Goal: Task Accomplishment & Management: Use online tool/utility

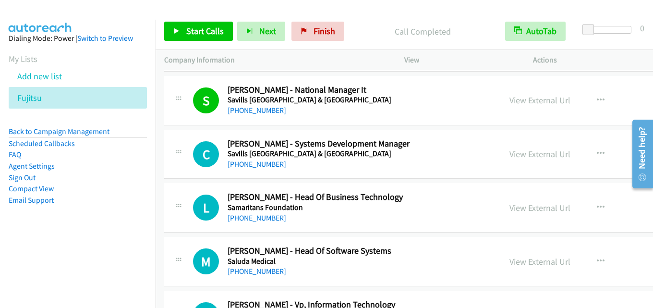
scroll to position [8253, 0]
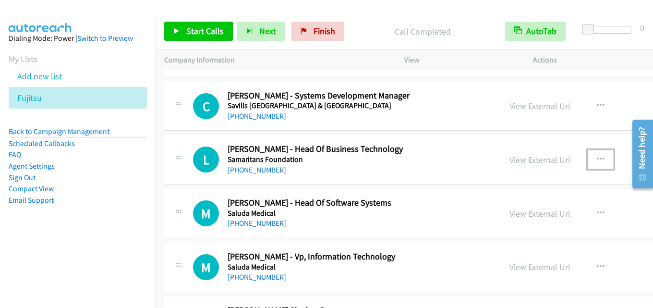
click at [596, 155] on icon "button" at bounding box center [600, 159] width 8 height 8
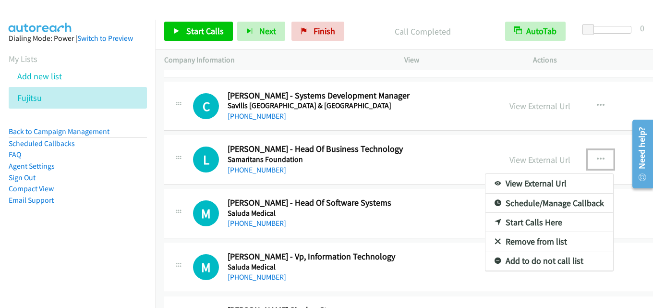
click at [507, 215] on link "Start Calls Here" at bounding box center [549, 222] width 128 height 19
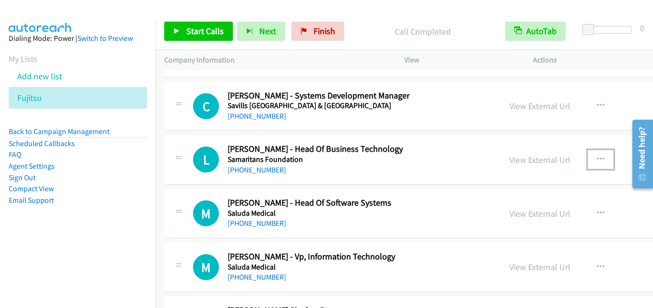
click at [587, 161] on button "button" at bounding box center [600, 159] width 26 height 19
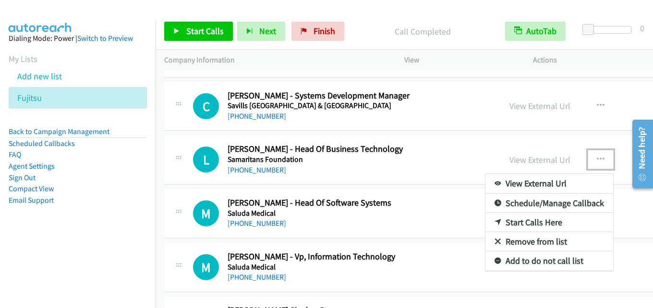
click at [512, 220] on link "Start Calls Here" at bounding box center [549, 222] width 128 height 19
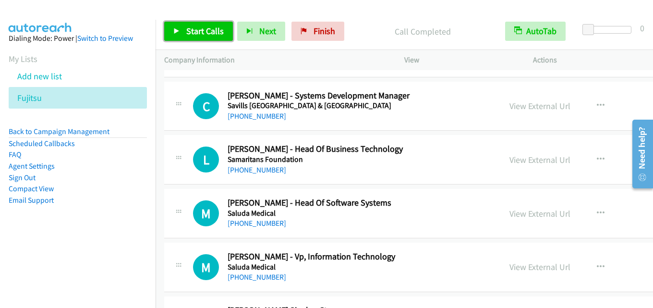
click at [197, 33] on span "Start Calls" at bounding box center [204, 30] width 37 height 11
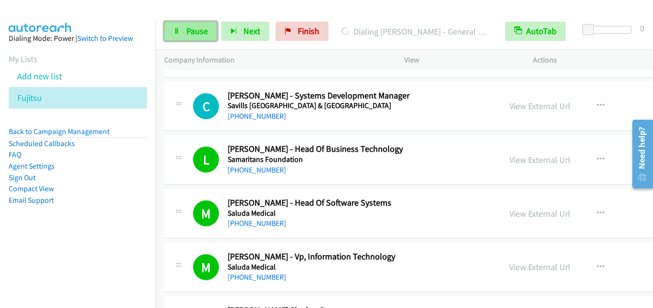
click at [194, 30] on span "Pause" at bounding box center [197, 30] width 22 height 11
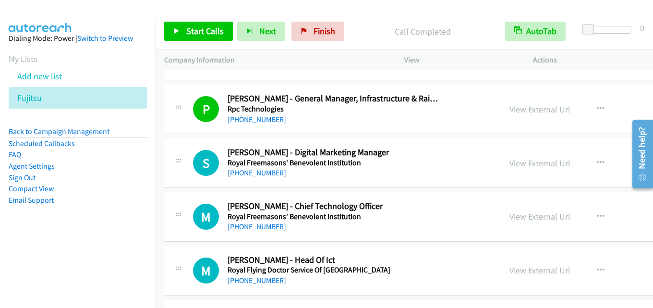
scroll to position [8877, 0]
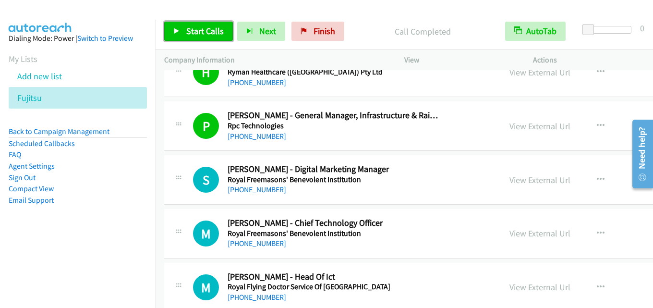
click at [214, 33] on span "Start Calls" at bounding box center [204, 30] width 37 height 11
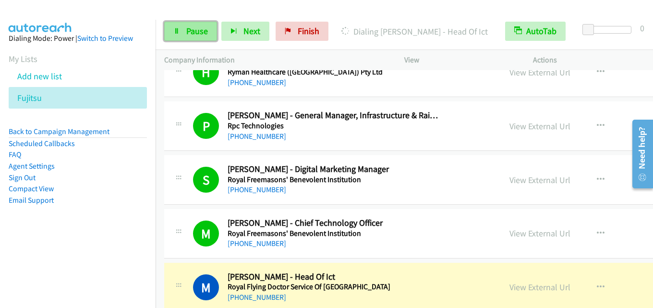
click at [197, 29] on span "Pause" at bounding box center [197, 30] width 22 height 11
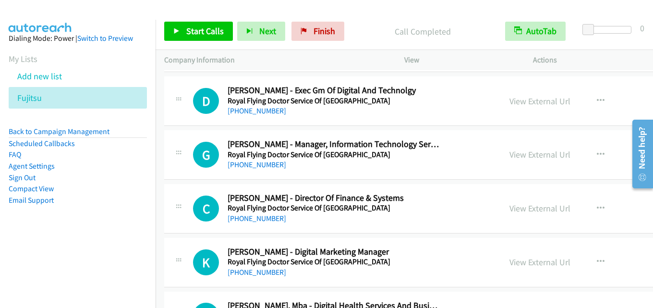
scroll to position [9213, 0]
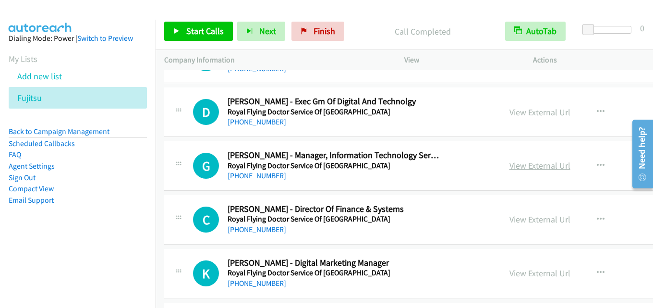
click at [509, 163] on link "View External Url" at bounding box center [539, 165] width 61 height 11
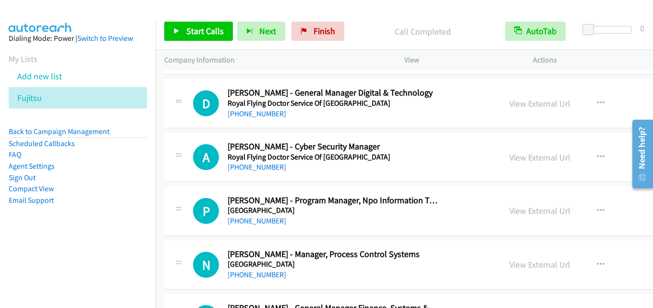
scroll to position [9501, 0]
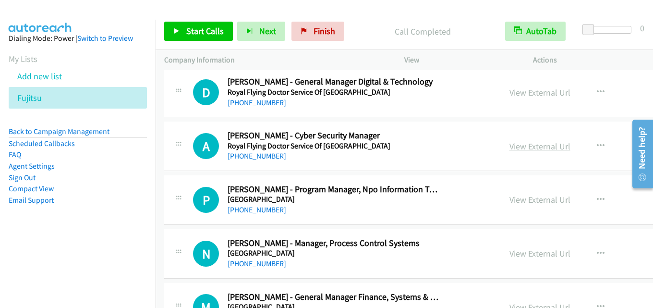
click at [511, 148] on link "View External Url" at bounding box center [539, 146] width 61 height 11
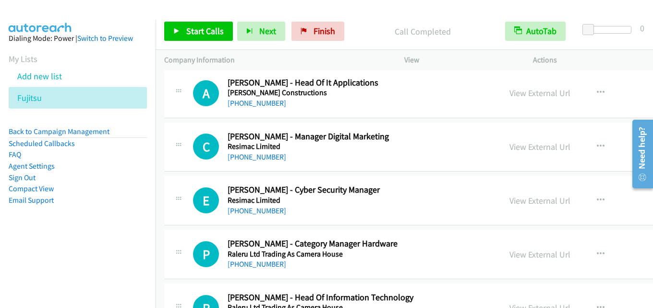
scroll to position [10269, 0]
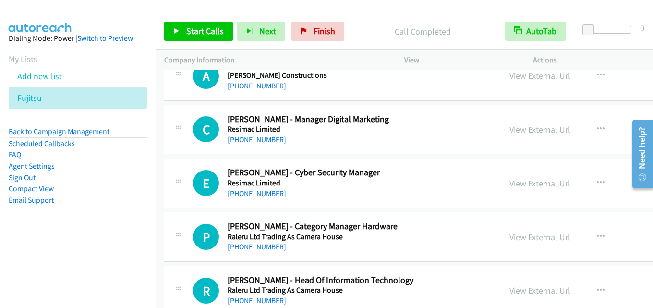
click at [509, 184] on link "View External Url" at bounding box center [539, 183] width 61 height 11
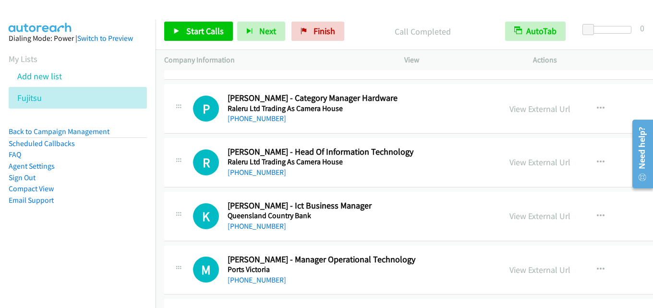
scroll to position [10413, 0]
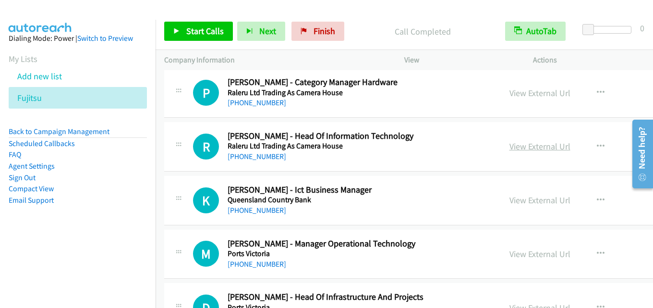
click at [509, 146] on link "View External Url" at bounding box center [539, 146] width 61 height 11
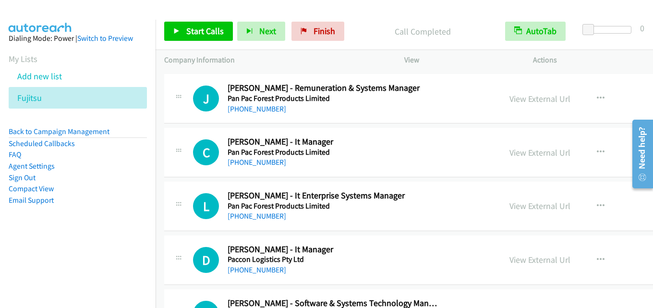
scroll to position [10893, 0]
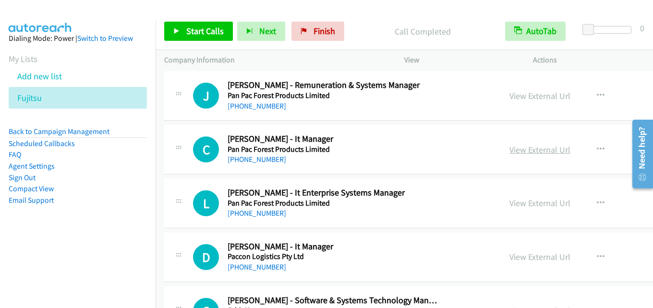
click at [510, 146] on link "View External Url" at bounding box center [539, 149] width 61 height 11
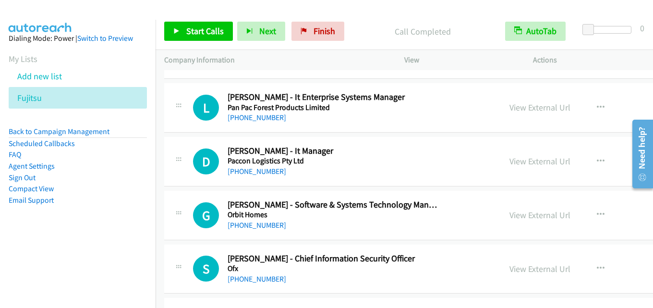
scroll to position [10989, 0]
click at [510, 155] on link "View External Url" at bounding box center [539, 160] width 61 height 11
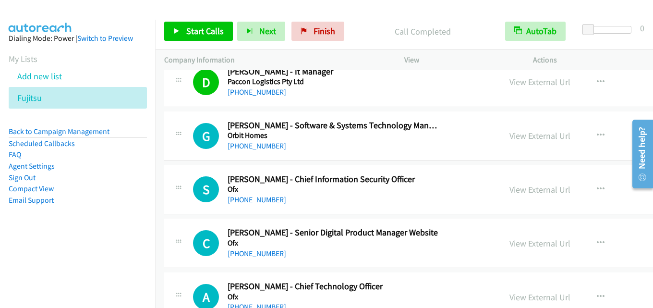
scroll to position [11085, 0]
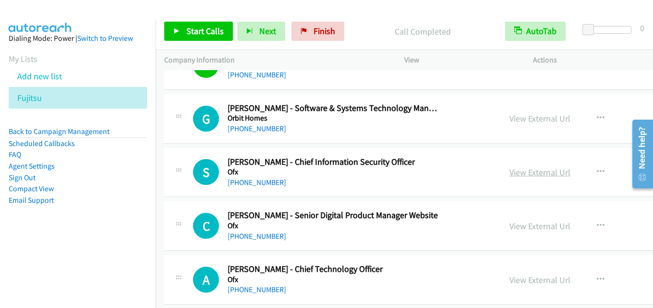
click at [517, 172] on link "View External Url" at bounding box center [539, 172] width 61 height 11
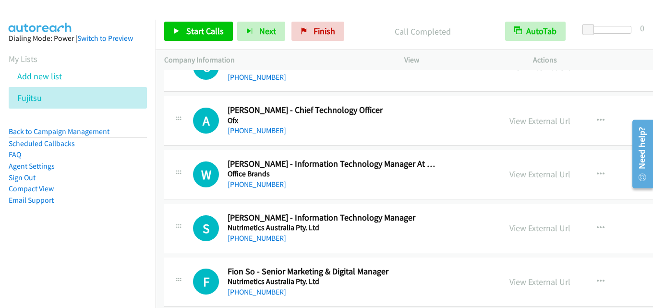
scroll to position [11181, 0]
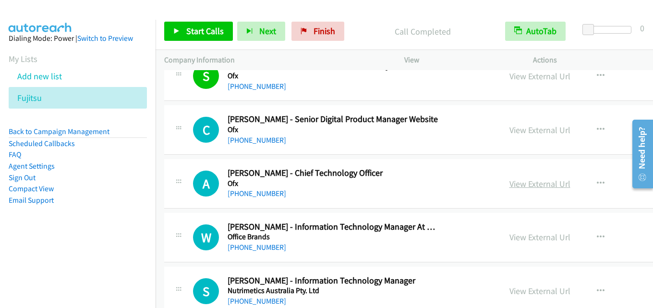
click at [509, 183] on link "View External Url" at bounding box center [539, 183] width 61 height 11
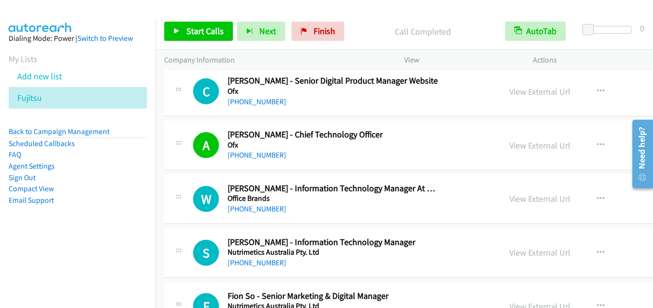
scroll to position [11229, 0]
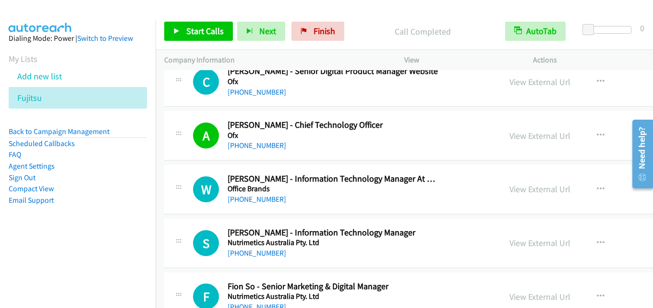
drag, startPoint x: 529, startPoint y: 186, endPoint x: 391, endPoint y: 288, distance: 172.6
click at [509, 186] on link "View External Url" at bounding box center [539, 188] width 61 height 11
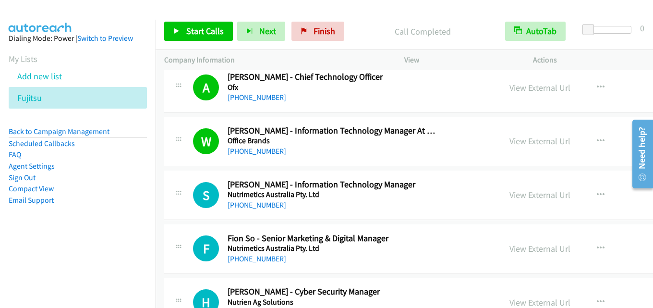
scroll to position [11325, 0]
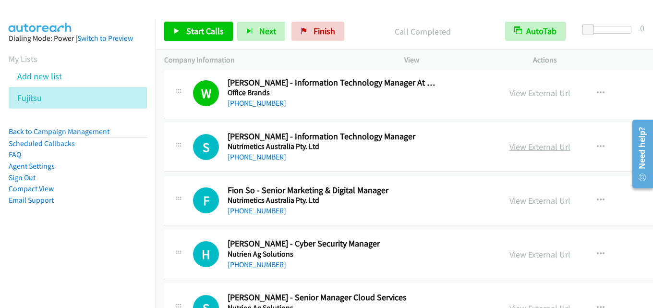
click at [514, 146] on link "View External Url" at bounding box center [539, 146] width 61 height 11
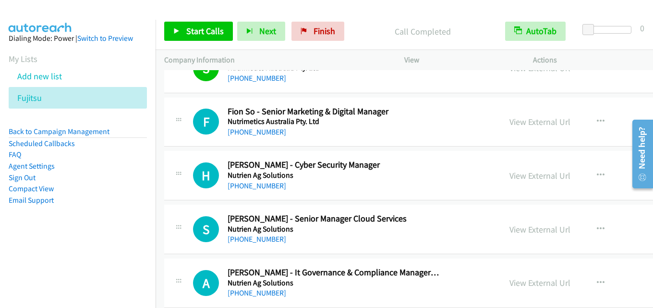
scroll to position [11420, 0]
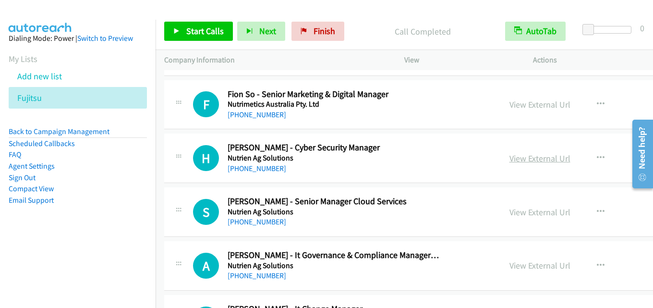
click at [510, 160] on link "View External Url" at bounding box center [539, 158] width 61 height 11
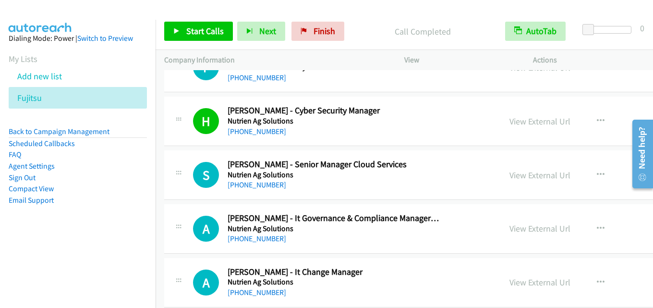
scroll to position [11468, 0]
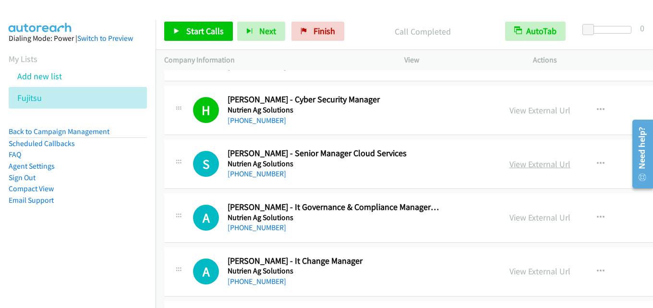
click at [509, 167] on link "View External Url" at bounding box center [539, 163] width 61 height 11
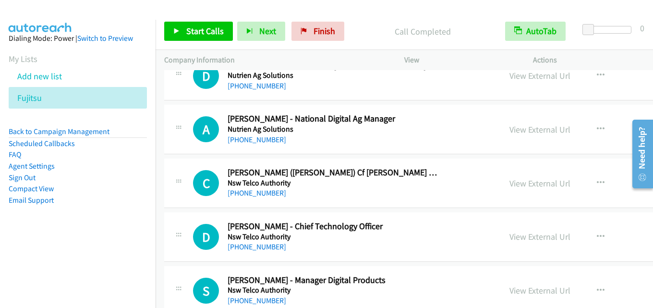
scroll to position [11756, 0]
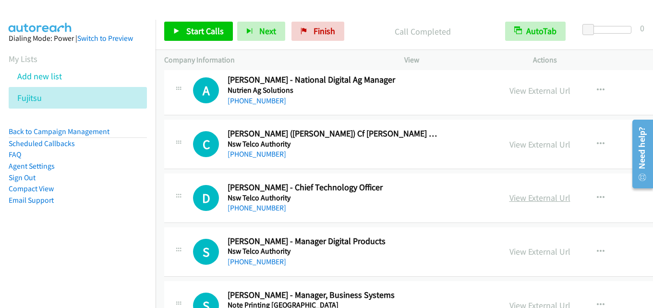
click at [529, 193] on link "View External Url" at bounding box center [539, 197] width 61 height 11
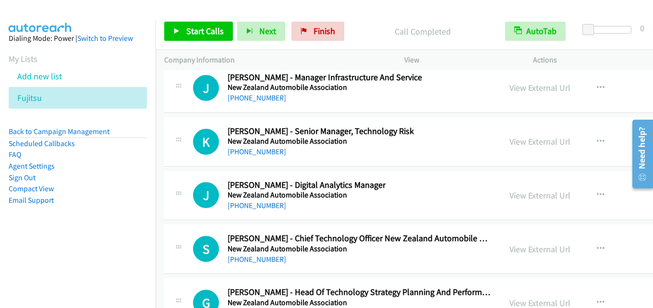
scroll to position [12236, 0]
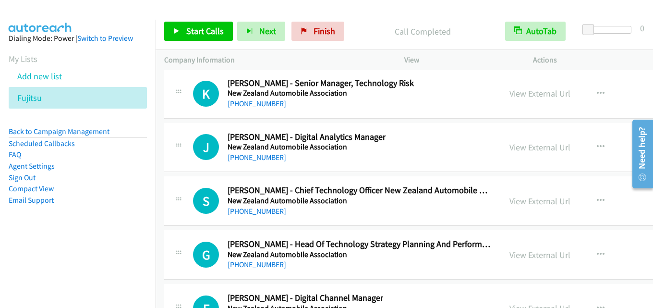
click at [500, 198] on div "View External Url View External Url Schedule/Manage Callback Start Calls Here R…" at bounding box center [588, 201] width 177 height 32
click at [509, 199] on link "View External Url" at bounding box center [539, 200] width 61 height 11
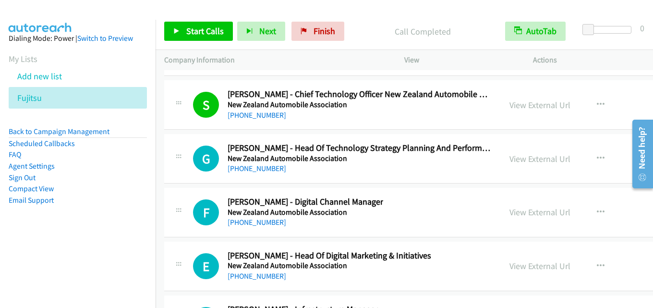
click at [500, 151] on div "View External Url View External Url Schedule/Manage Callback Start Calls Here R…" at bounding box center [588, 159] width 177 height 32
click at [509, 158] on link "View External Url" at bounding box center [539, 158] width 61 height 11
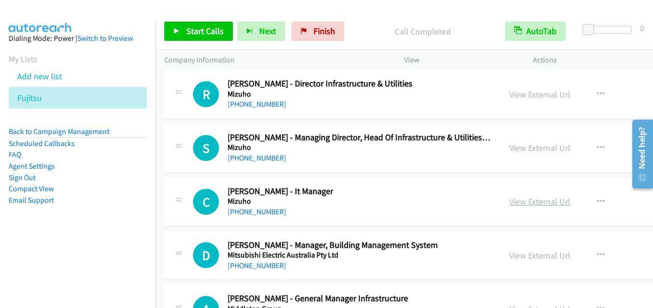
scroll to position [13004, 0]
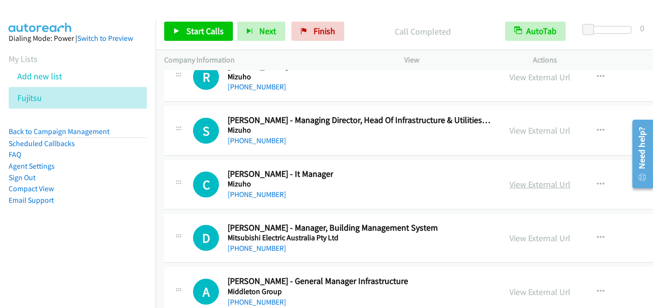
click at [520, 183] on link "View External Url" at bounding box center [539, 184] width 61 height 11
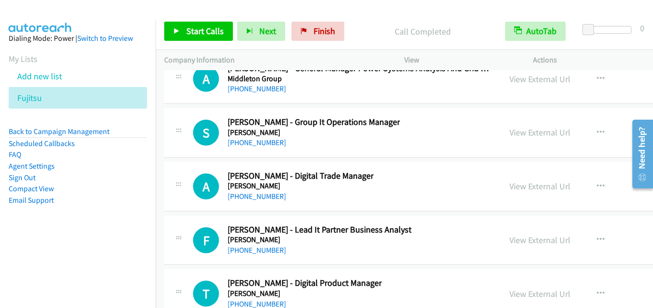
scroll to position [13292, 0]
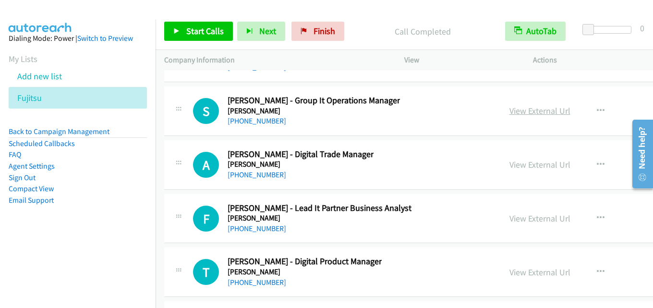
click at [513, 106] on link "View External Url" at bounding box center [539, 110] width 61 height 11
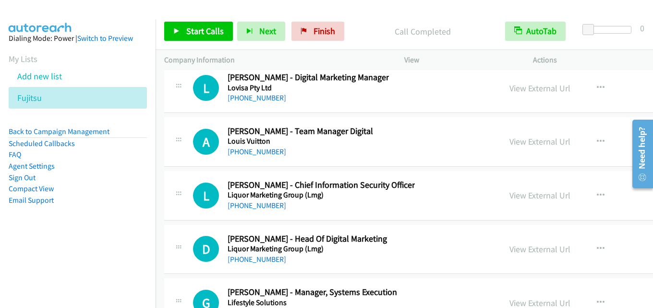
scroll to position [13868, 0]
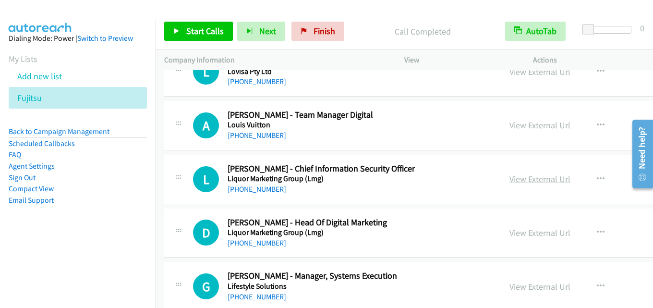
click at [509, 174] on link "View External Url" at bounding box center [539, 178] width 61 height 11
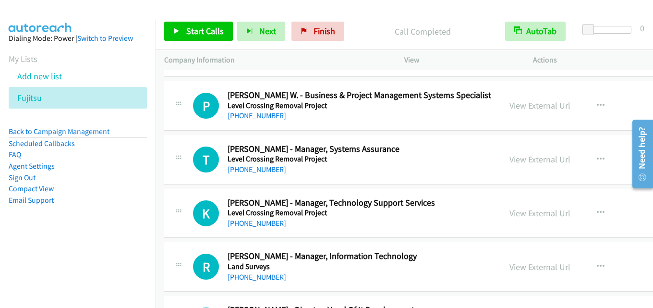
scroll to position [14252, 0]
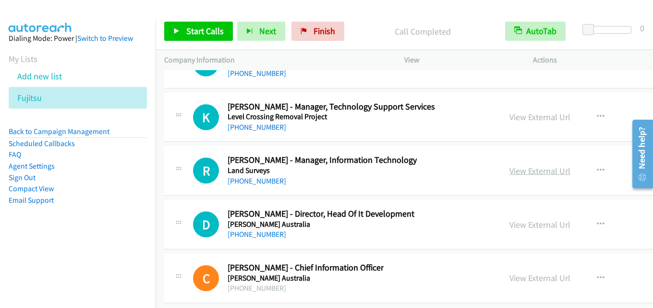
click at [509, 169] on link "View External Url" at bounding box center [539, 170] width 61 height 11
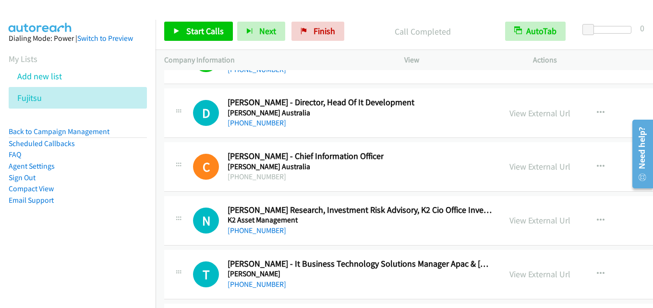
scroll to position [14348, 0]
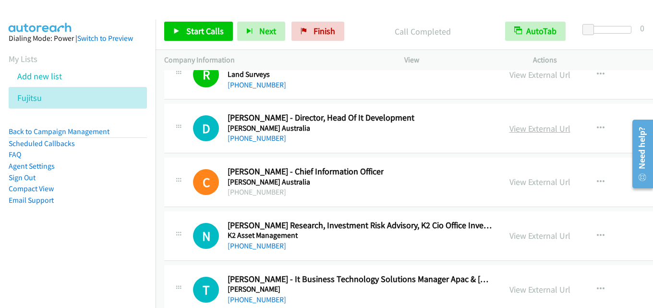
click at [518, 129] on link "View External Url" at bounding box center [539, 128] width 61 height 11
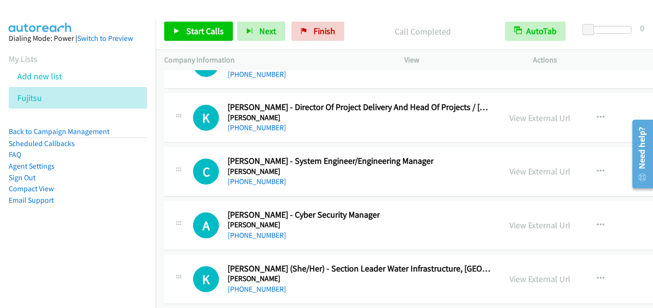
scroll to position [15259, 0]
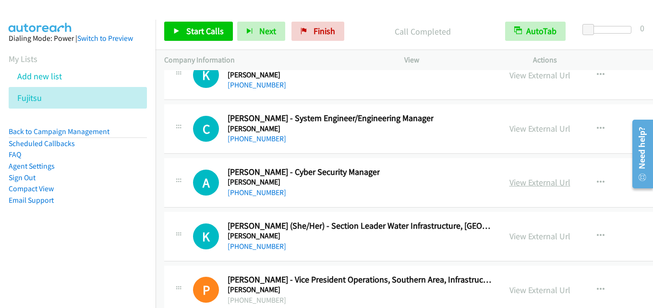
click at [509, 178] on link "View External Url" at bounding box center [539, 182] width 61 height 11
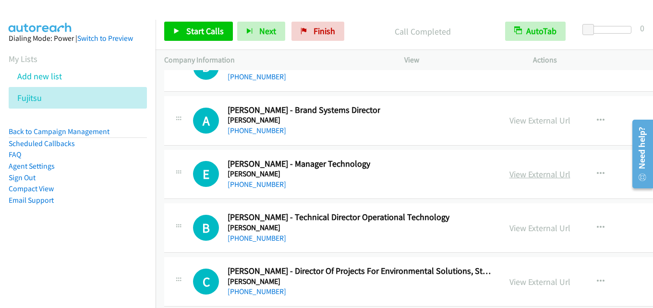
scroll to position [15691, 0]
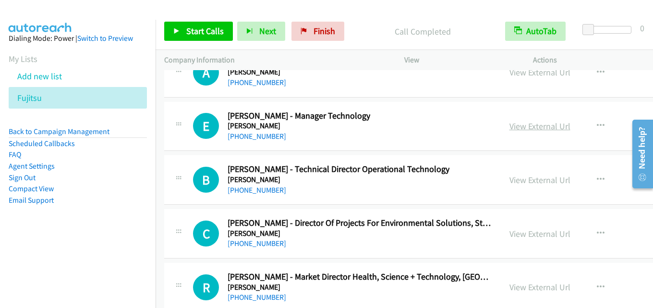
click at [509, 129] on link "View External Url" at bounding box center [539, 125] width 61 height 11
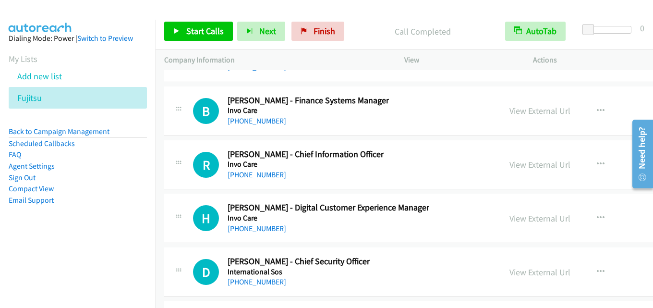
scroll to position [15931, 0]
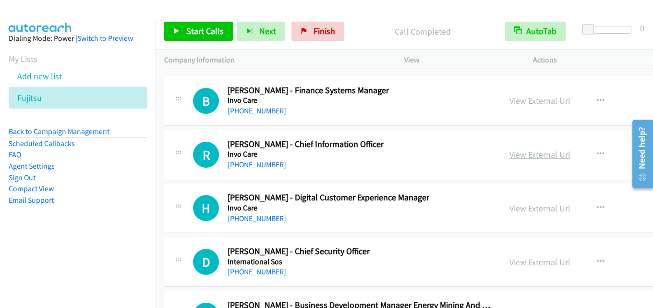
click at [509, 152] on link "View External Url" at bounding box center [539, 154] width 61 height 11
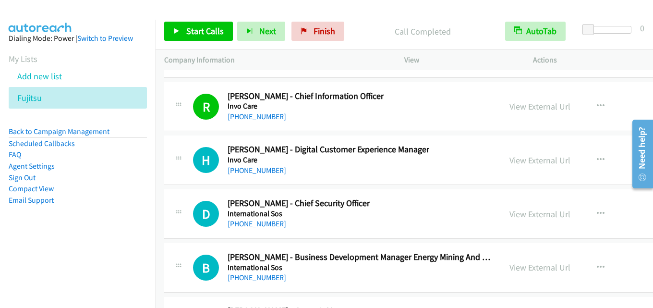
scroll to position [16027, 0]
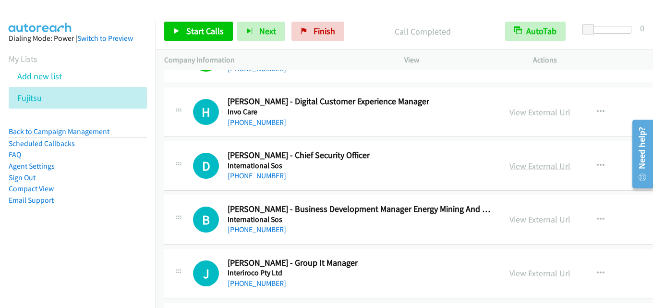
click at [514, 167] on link "View External Url" at bounding box center [539, 165] width 61 height 11
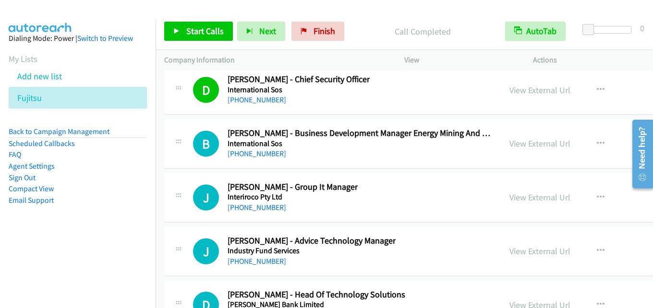
scroll to position [16123, 0]
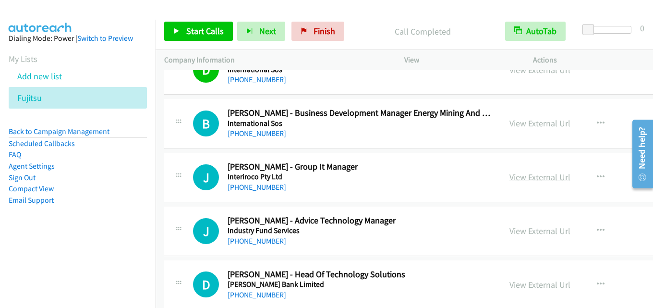
click at [509, 175] on link "View External Url" at bounding box center [539, 176] width 61 height 11
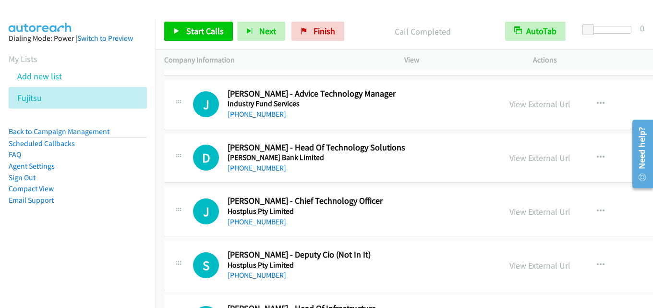
scroll to position [16267, 0]
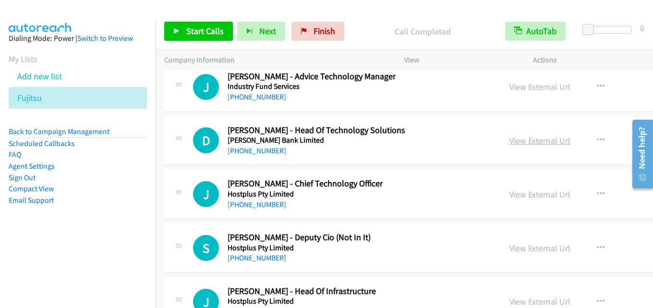
click at [509, 135] on link "View External Url" at bounding box center [539, 140] width 61 height 11
click at [596, 140] on icon "button" at bounding box center [600, 140] width 8 height 8
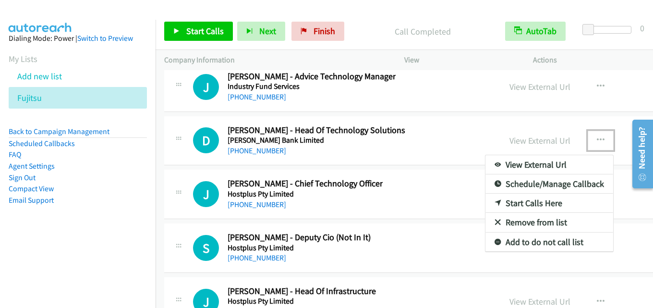
click at [508, 202] on link "Start Calls Here" at bounding box center [549, 202] width 128 height 19
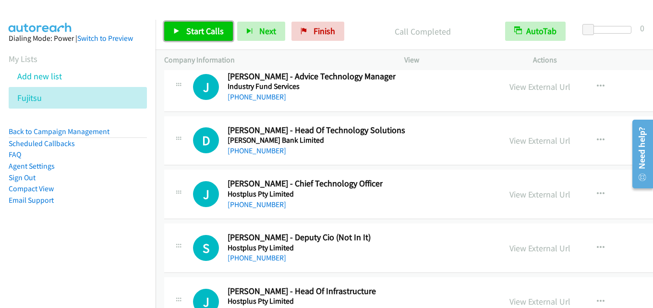
click at [202, 25] on span "Start Calls" at bounding box center [204, 30] width 37 height 11
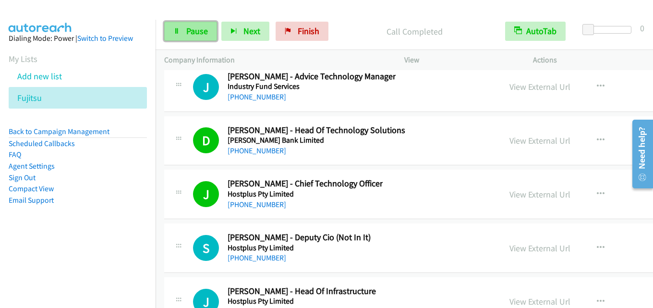
click at [198, 35] on span "Pause" at bounding box center [197, 30] width 22 height 11
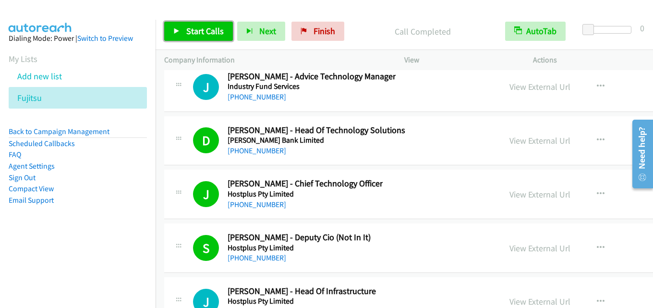
click at [202, 24] on link "Start Calls" at bounding box center [198, 31] width 69 height 19
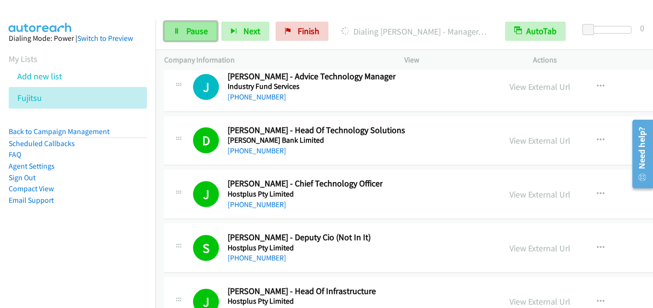
click at [197, 31] on span "Pause" at bounding box center [197, 30] width 22 height 11
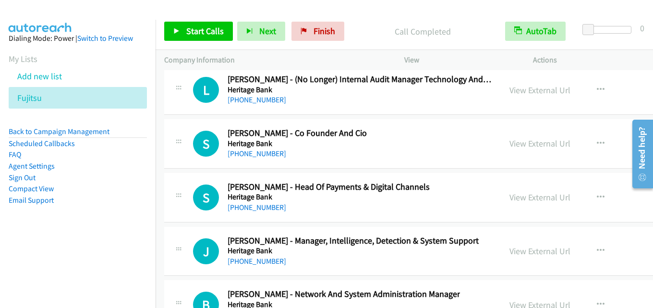
scroll to position [16699, 0]
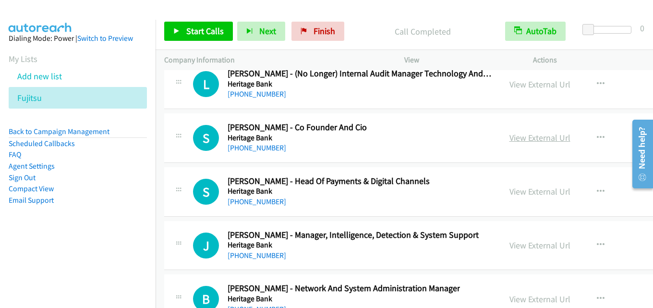
click at [510, 133] on link "View External Url" at bounding box center [539, 137] width 61 height 11
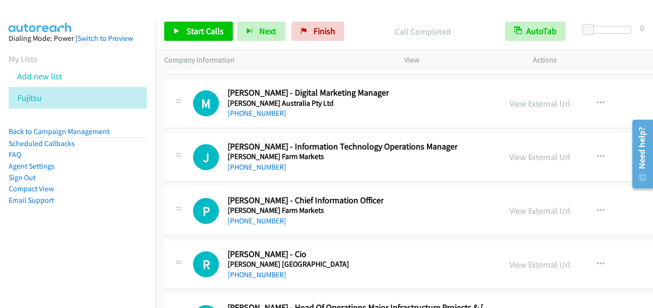
scroll to position [17275, 0]
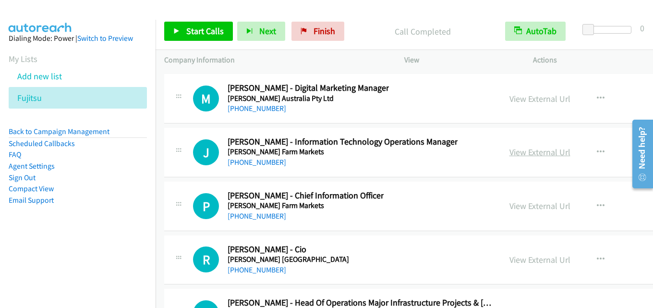
click at [516, 151] on link "View External Url" at bounding box center [539, 151] width 61 height 11
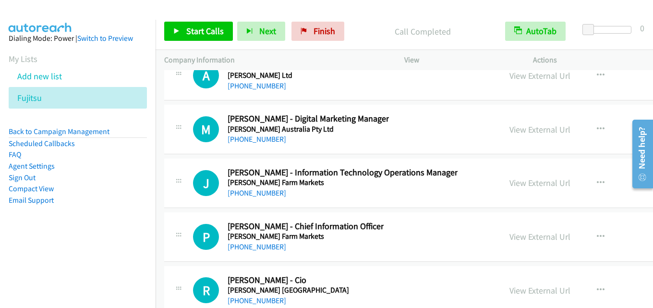
scroll to position [17227, 0]
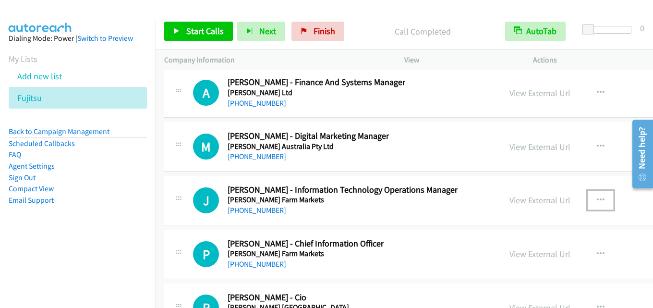
click at [587, 201] on button "button" at bounding box center [600, 200] width 26 height 19
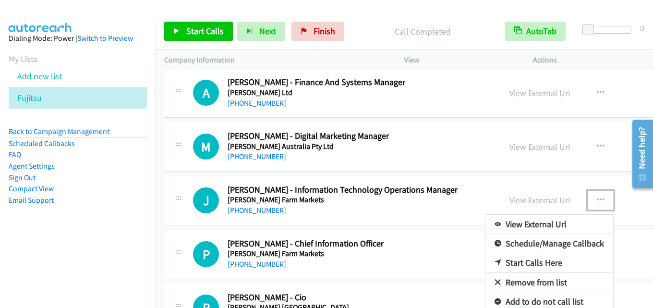
click at [491, 259] on link "Start Calls Here" at bounding box center [549, 262] width 128 height 19
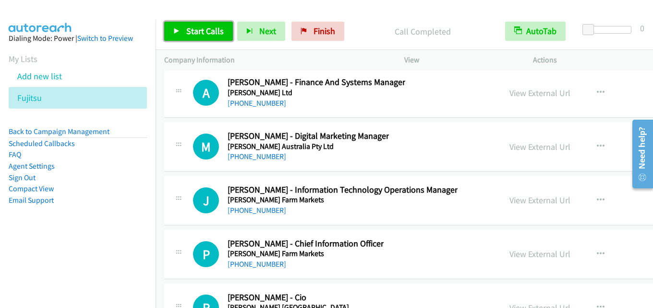
click at [210, 31] on span "Start Calls" at bounding box center [204, 30] width 37 height 11
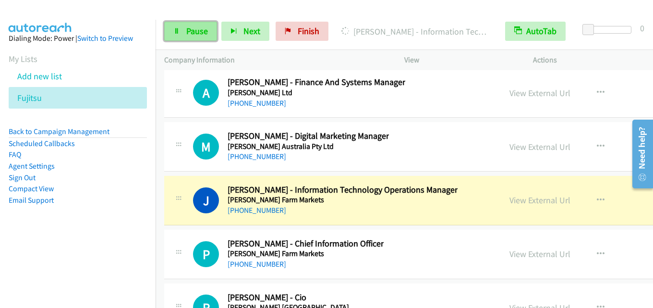
click at [191, 28] on span "Pause" at bounding box center [197, 30] width 22 height 11
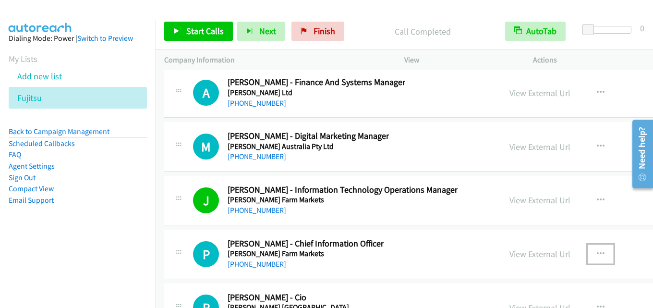
click at [596, 253] on icon "button" at bounding box center [600, 254] width 8 height 8
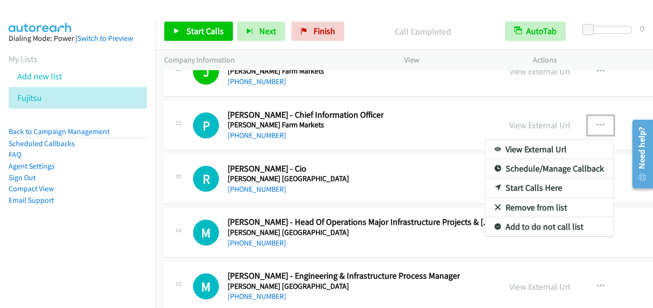
scroll to position [17419, 0]
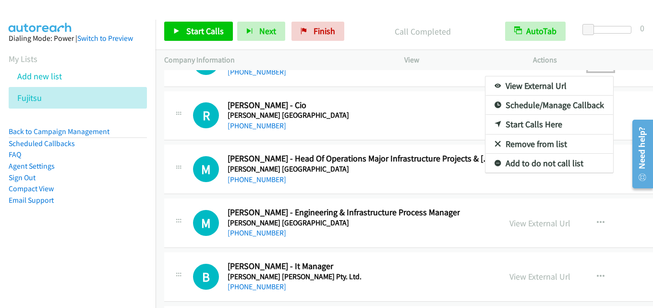
drag, startPoint x: 514, startPoint y: 122, endPoint x: 464, endPoint y: 136, distance: 52.4
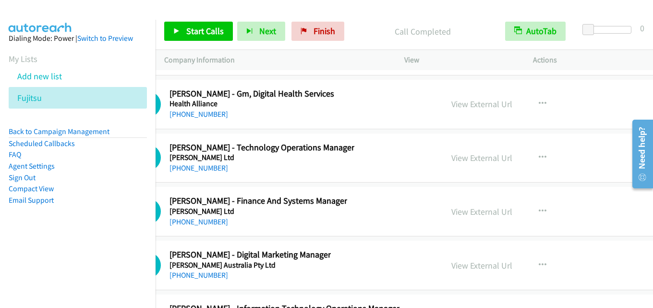
scroll to position [17108, 60]
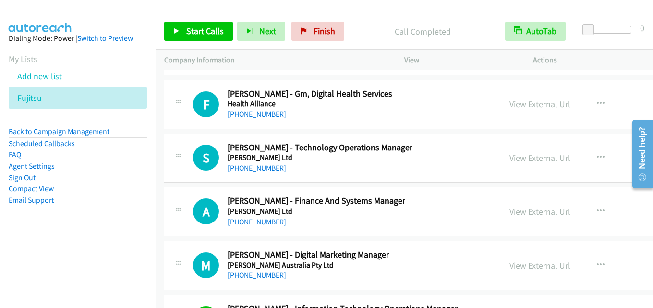
click at [391, 262] on div at bounding box center [326, 154] width 653 height 308
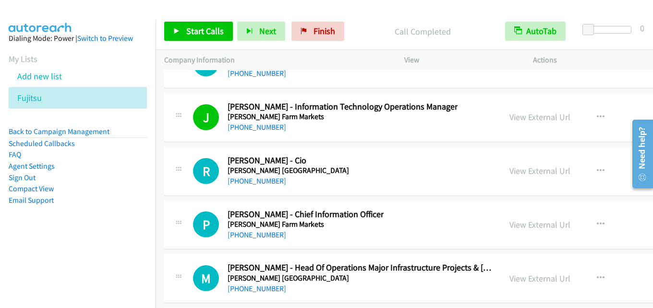
scroll to position [17300, 0]
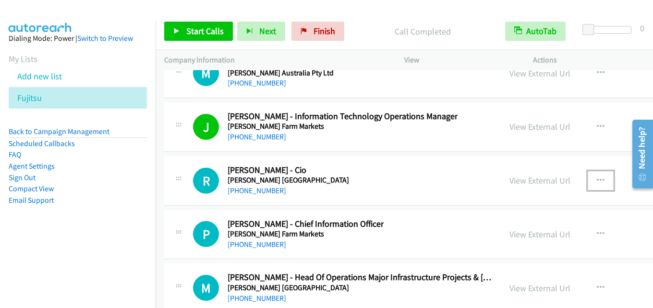
click at [596, 180] on icon "button" at bounding box center [600, 181] width 8 height 8
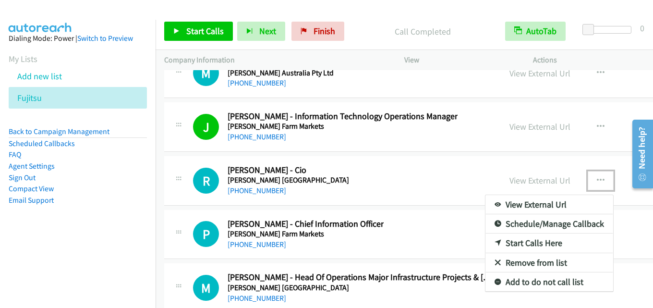
click at [510, 240] on link "Start Calls Here" at bounding box center [549, 242] width 128 height 19
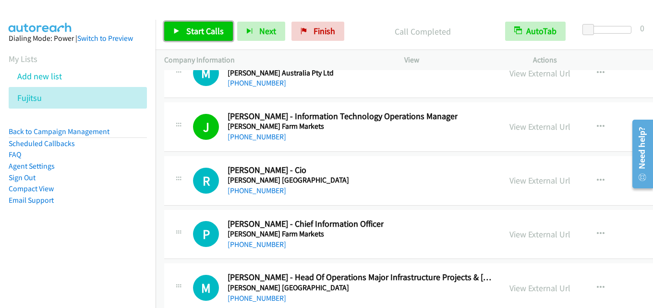
click at [201, 29] on span "Start Calls" at bounding box center [204, 30] width 37 height 11
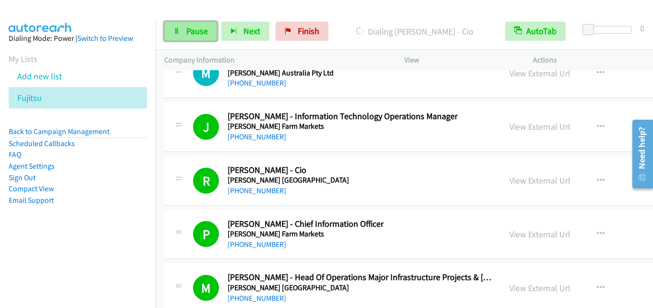
click at [194, 32] on span "Pause" at bounding box center [197, 30] width 22 height 11
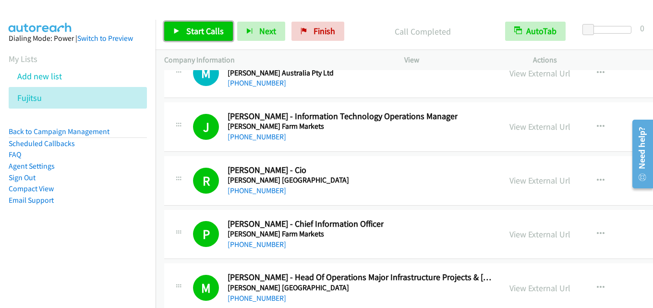
click at [206, 36] on span "Start Calls" at bounding box center [204, 30] width 37 height 11
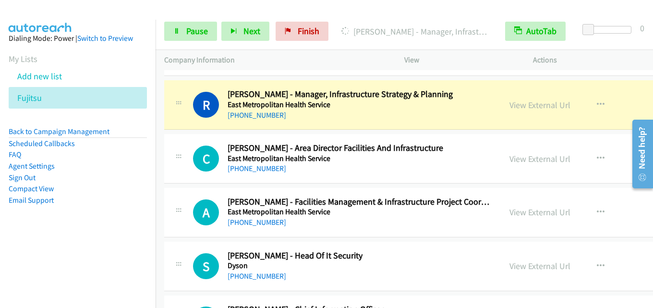
scroll to position [18980, 0]
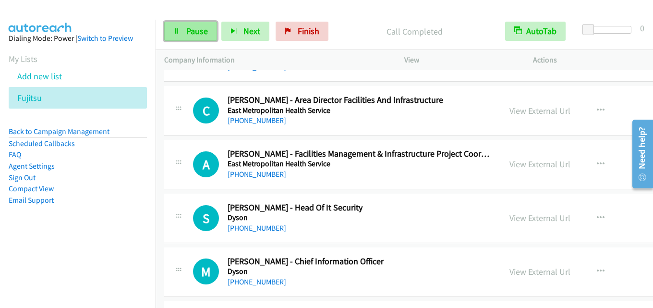
click at [201, 28] on span "Pause" at bounding box center [197, 30] width 22 height 11
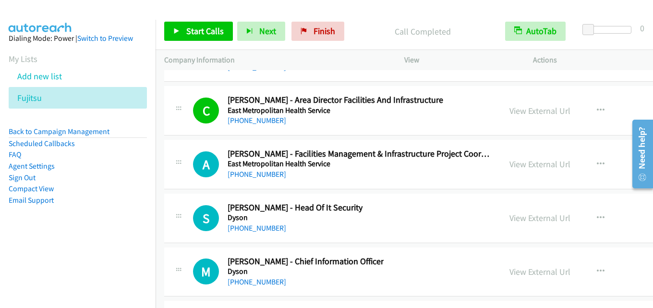
scroll to position [19028, 0]
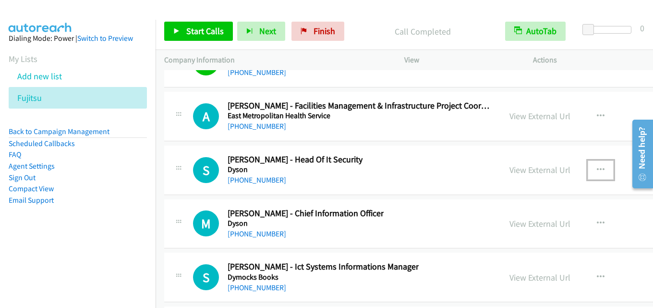
click at [596, 169] on icon "button" at bounding box center [600, 170] width 8 height 8
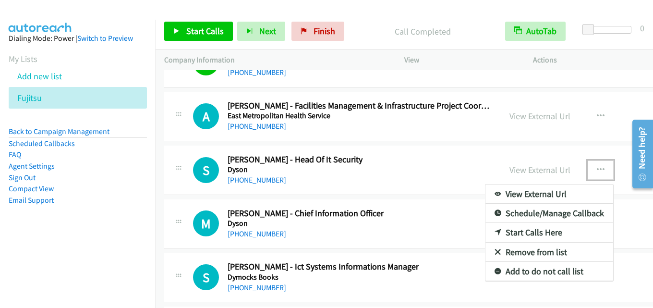
click at [497, 230] on link "Start Calls Here" at bounding box center [549, 232] width 128 height 19
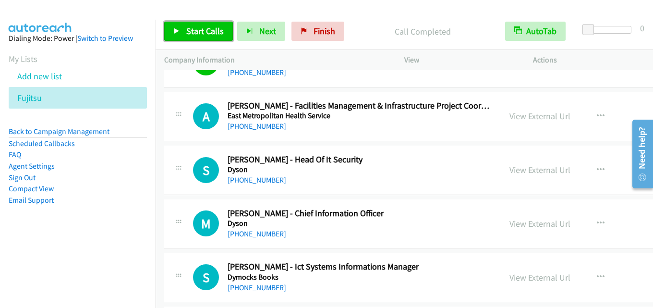
click at [206, 30] on span "Start Calls" at bounding box center [204, 30] width 37 height 11
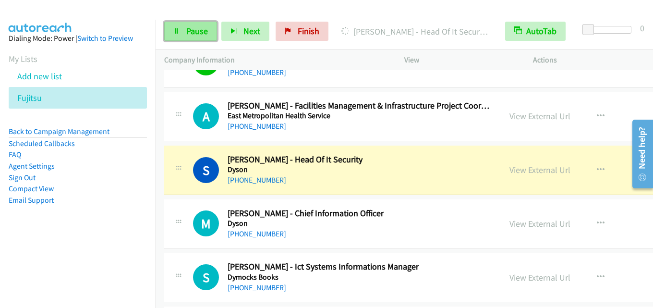
click at [210, 27] on link "Pause" at bounding box center [190, 31] width 53 height 19
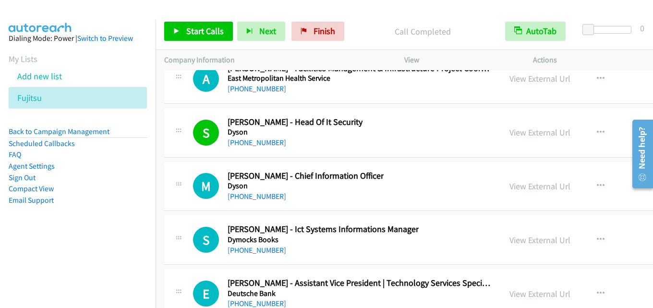
scroll to position [19076, 0]
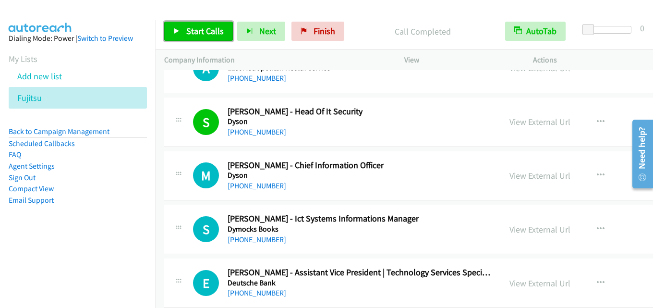
click at [213, 32] on span "Start Calls" at bounding box center [204, 30] width 37 height 11
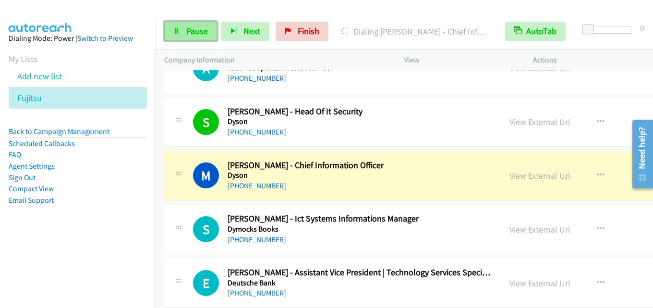
click at [189, 26] on span "Pause" at bounding box center [197, 30] width 22 height 11
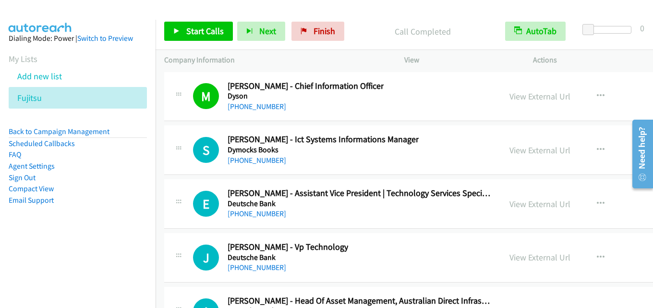
scroll to position [19172, 0]
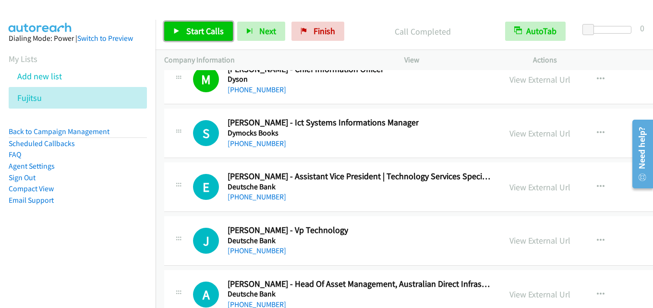
click at [199, 32] on span "Start Calls" at bounding box center [204, 30] width 37 height 11
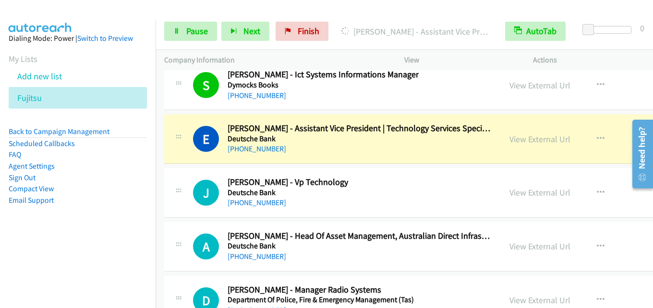
scroll to position [19268, 0]
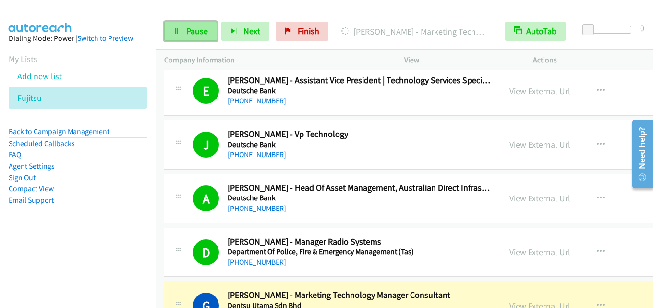
click at [199, 28] on span "Pause" at bounding box center [197, 30] width 22 height 11
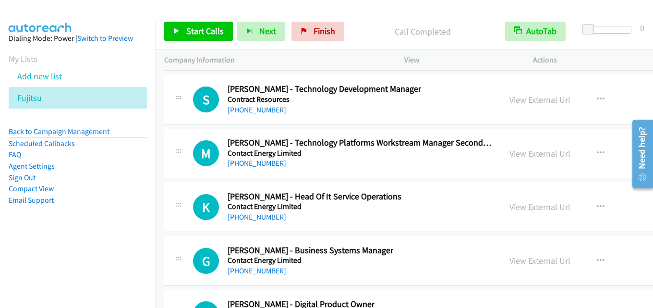
scroll to position [19843, 0]
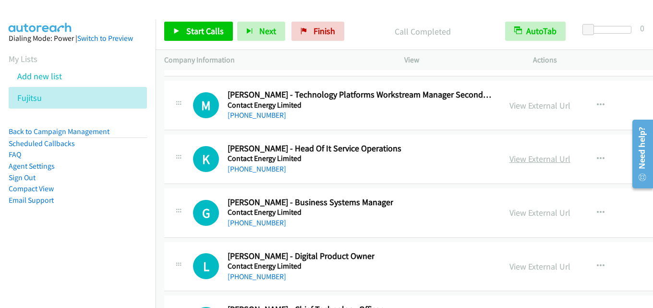
click at [524, 156] on link "View External Url" at bounding box center [539, 158] width 61 height 11
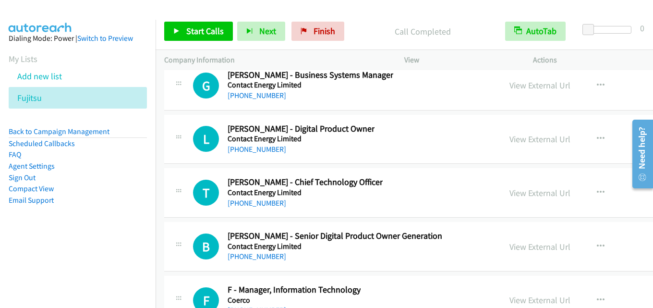
scroll to position [19987, 0]
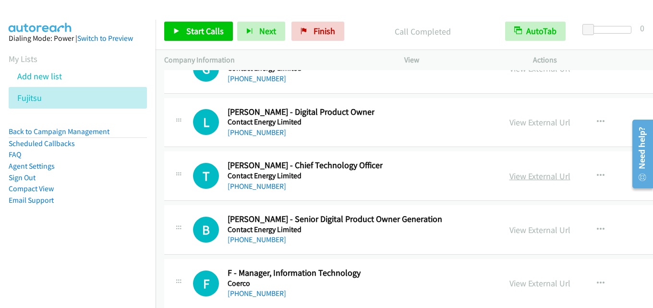
click at [509, 173] on link "View External Url" at bounding box center [539, 175] width 61 height 11
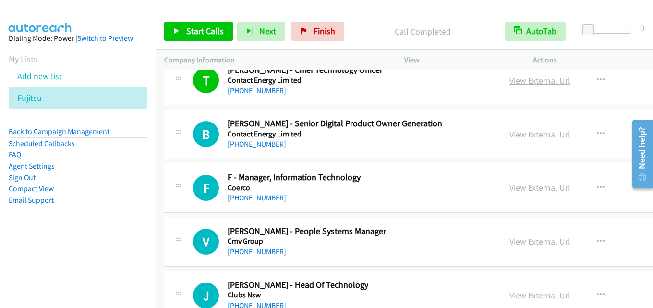
scroll to position [20083, 0]
click at [519, 185] on link "View External Url" at bounding box center [539, 186] width 61 height 11
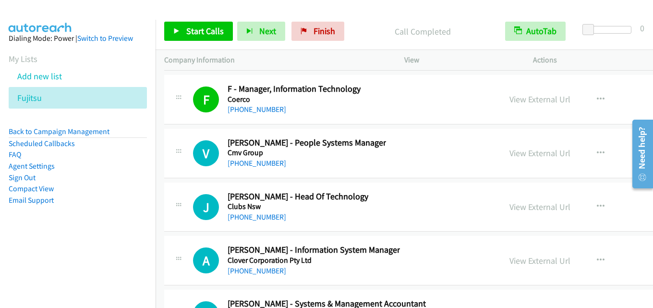
scroll to position [20179, 0]
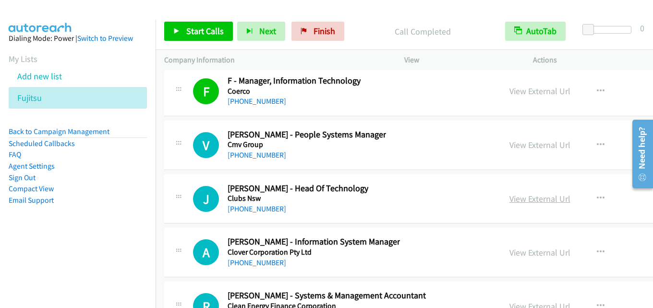
click at [509, 195] on link "View External Url" at bounding box center [539, 198] width 61 height 11
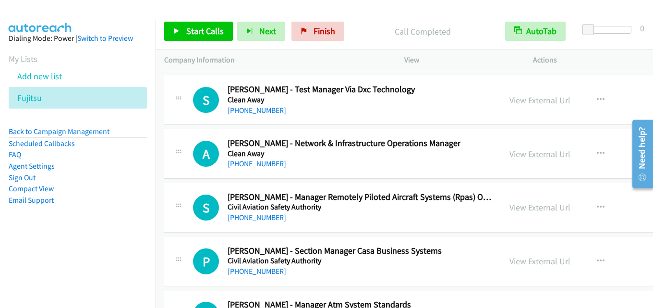
scroll to position [20659, 0]
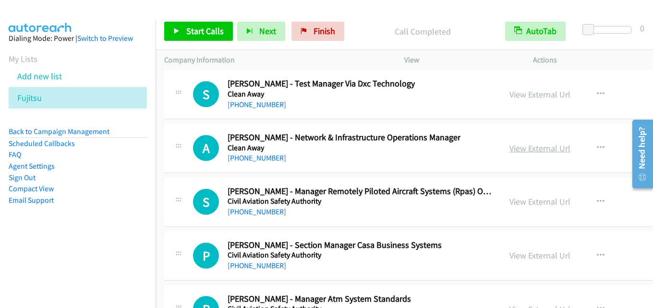
click at [509, 146] on link "View External Url" at bounding box center [539, 148] width 61 height 11
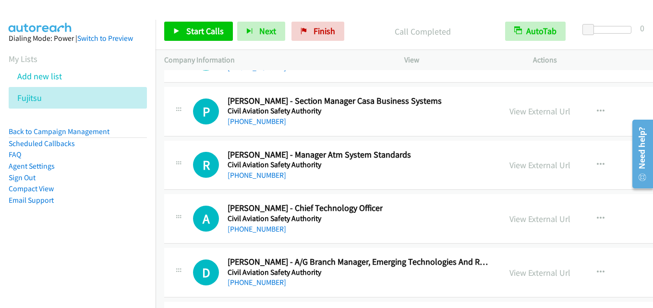
scroll to position [20851, 0]
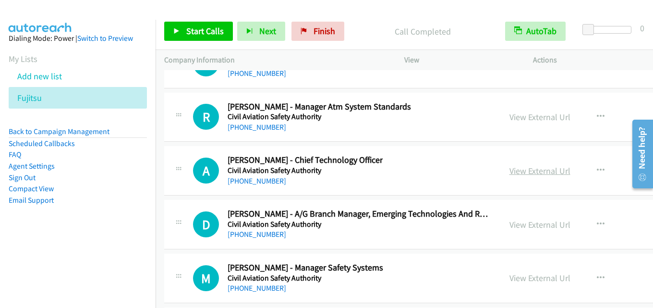
click at [510, 172] on link "View External Url" at bounding box center [539, 170] width 61 height 11
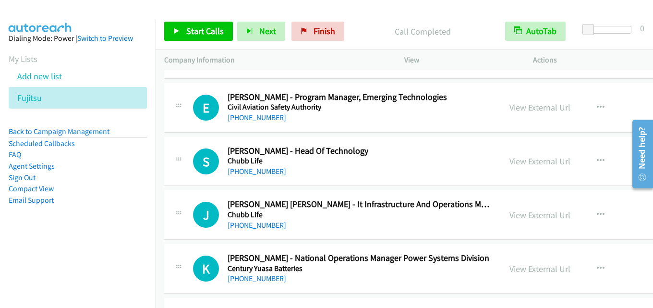
scroll to position [21091, 0]
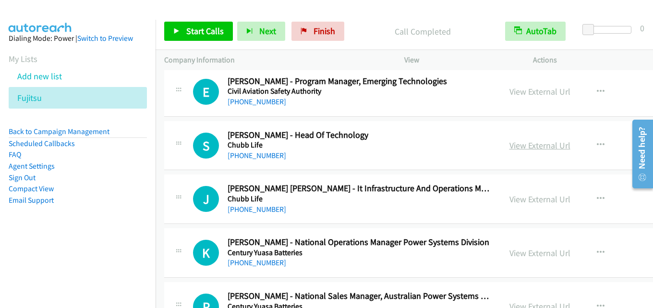
click at [509, 146] on link "View External Url" at bounding box center [539, 145] width 61 height 11
click at [517, 198] on link "View External Url" at bounding box center [539, 198] width 61 height 11
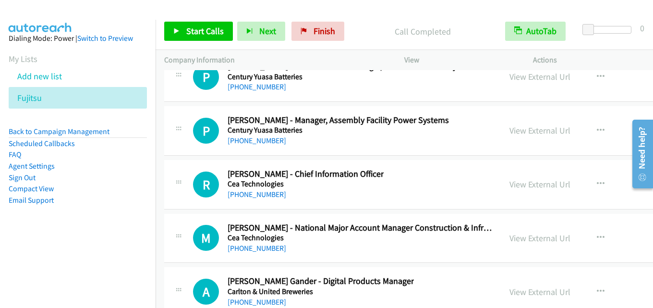
scroll to position [21331, 0]
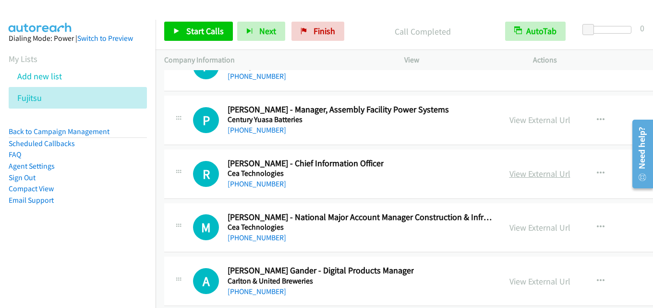
click at [509, 173] on link "View External Url" at bounding box center [539, 173] width 61 height 11
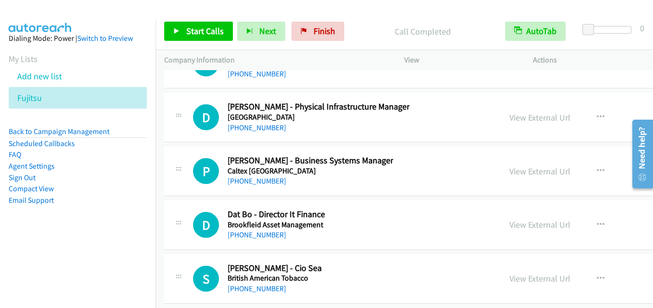
scroll to position [21811, 0]
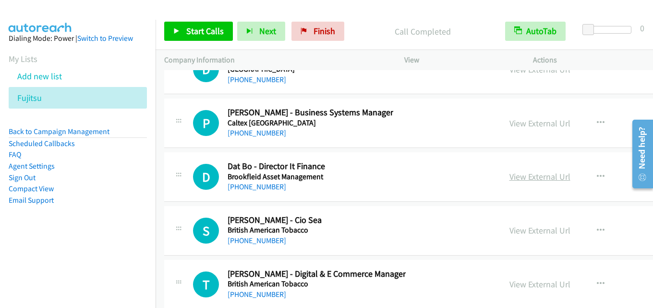
click at [515, 174] on link "View External Url" at bounding box center [539, 176] width 61 height 11
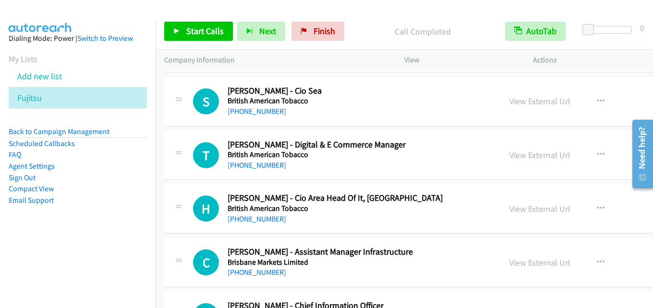
scroll to position [21955, 0]
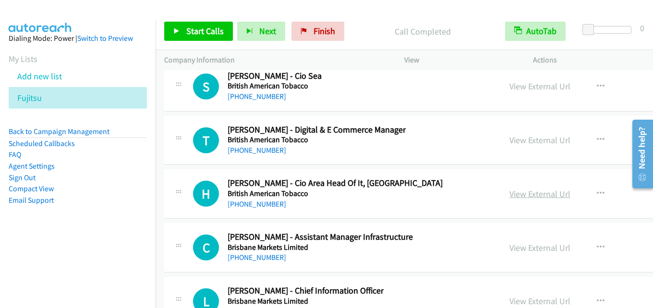
click at [526, 189] on link "View External Url" at bounding box center [539, 193] width 61 height 11
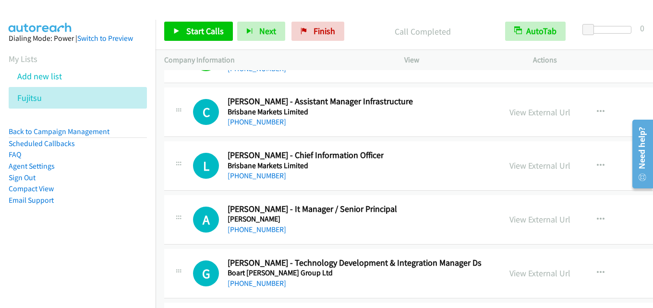
scroll to position [22099, 0]
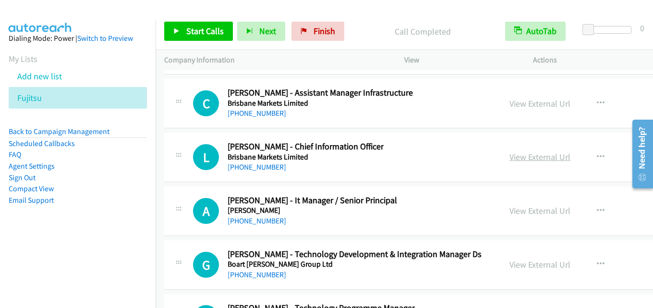
click at [509, 153] on link "View External Url" at bounding box center [539, 156] width 61 height 11
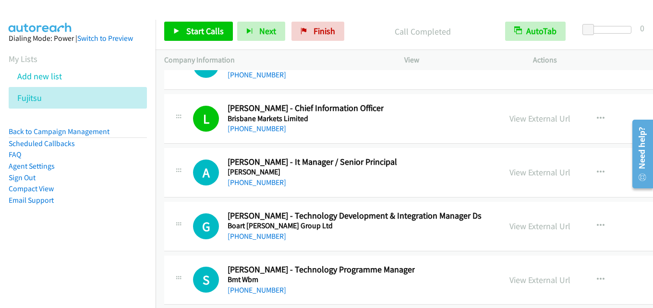
scroll to position [22147, 0]
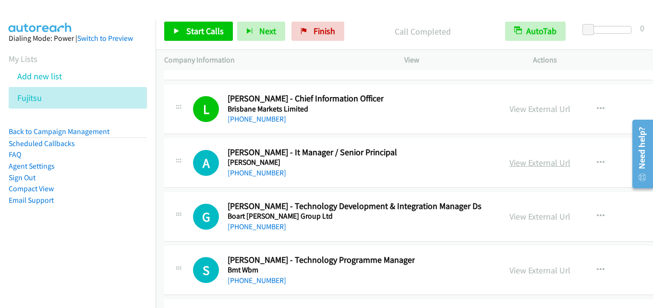
click at [509, 162] on link "View External Url" at bounding box center [539, 162] width 61 height 11
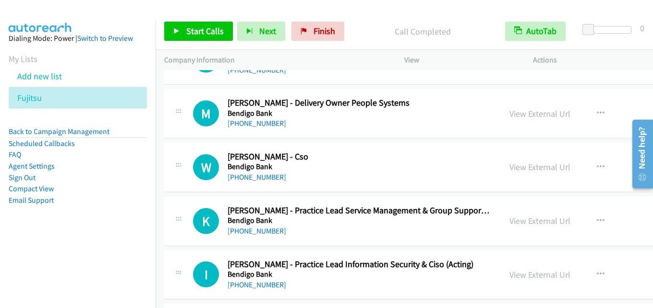
scroll to position [22435, 0]
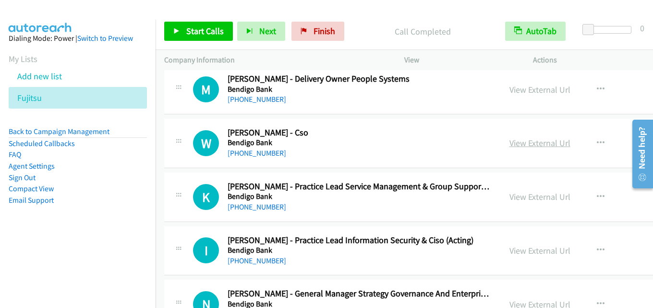
click at [512, 144] on link "View External Url" at bounding box center [539, 142] width 61 height 11
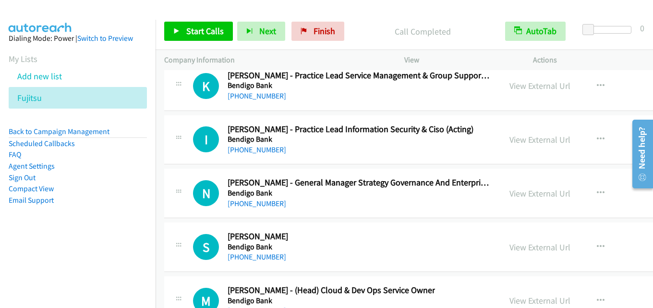
scroll to position [22531, 0]
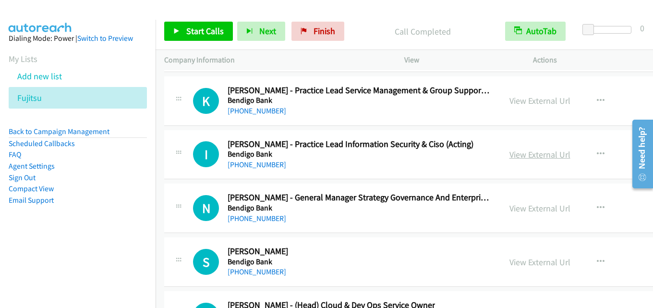
click at [520, 159] on link "View External Url" at bounding box center [539, 154] width 61 height 11
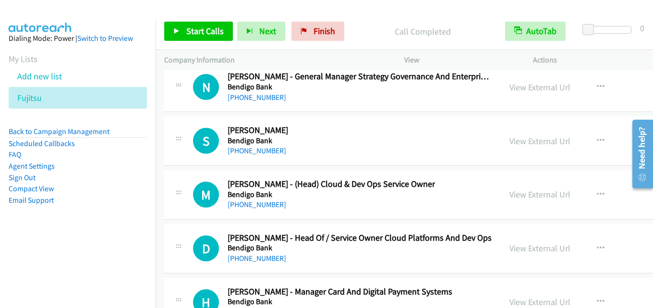
scroll to position [22674, 0]
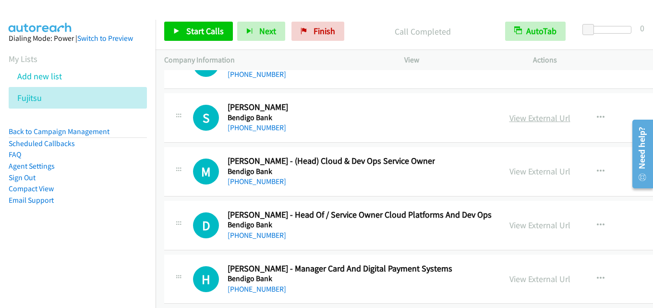
click at [512, 121] on link "View External Url" at bounding box center [539, 117] width 61 height 11
click at [509, 172] on link "View External Url" at bounding box center [539, 171] width 61 height 11
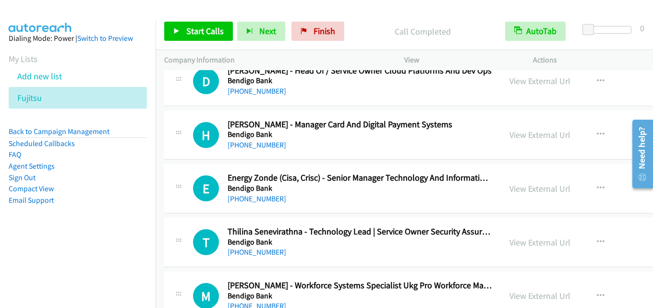
scroll to position [22866, 0]
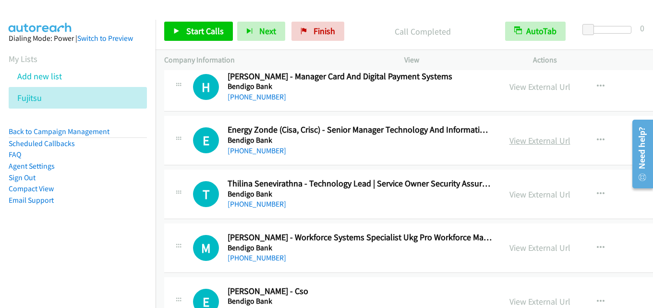
click at [512, 138] on link "View External Url" at bounding box center [539, 140] width 61 height 11
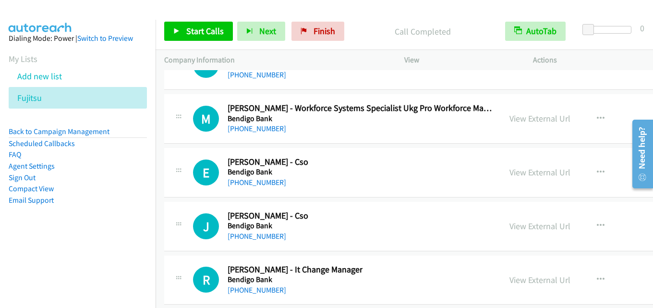
scroll to position [23010, 0]
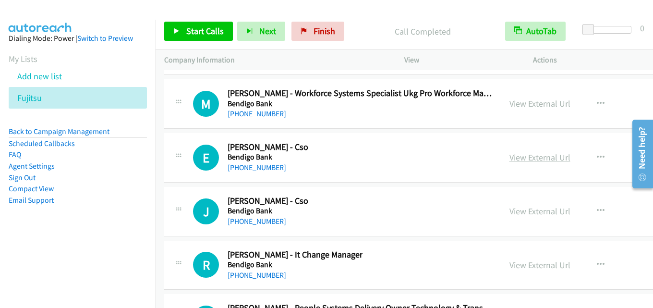
click at [509, 156] on link "View External Url" at bounding box center [539, 157] width 61 height 11
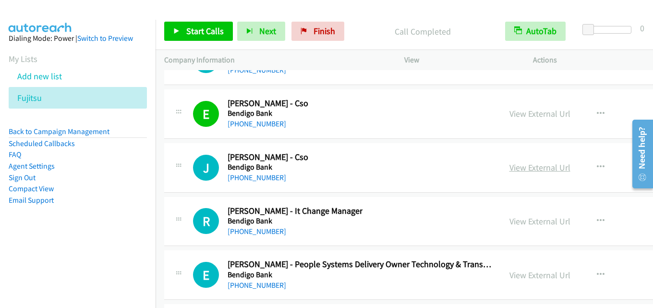
scroll to position [23058, 0]
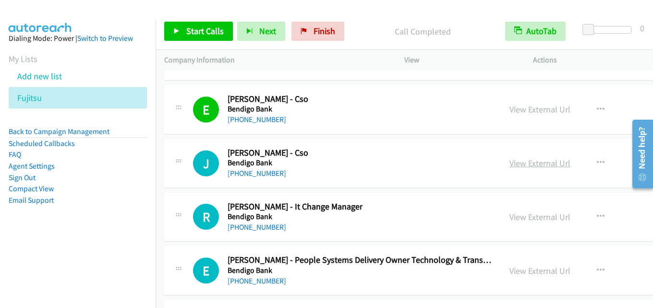
click at [510, 161] on link "View External Url" at bounding box center [539, 162] width 61 height 11
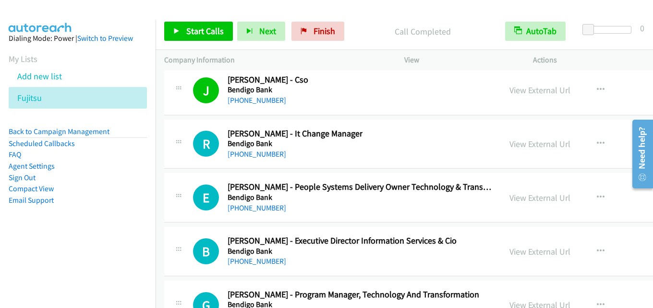
scroll to position [23154, 0]
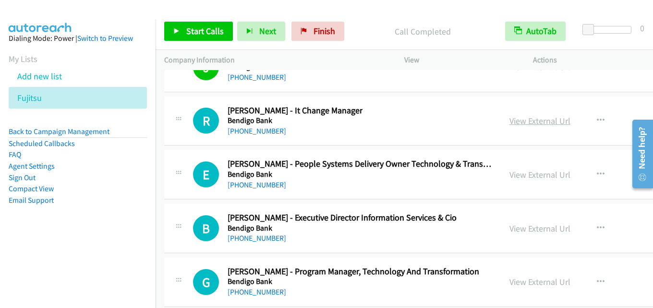
click at [518, 118] on link "View External Url" at bounding box center [539, 120] width 61 height 11
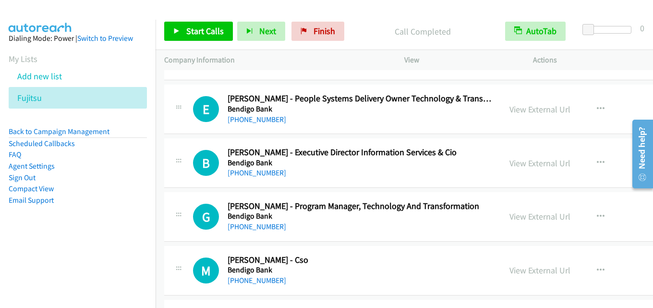
scroll to position [23202, 0]
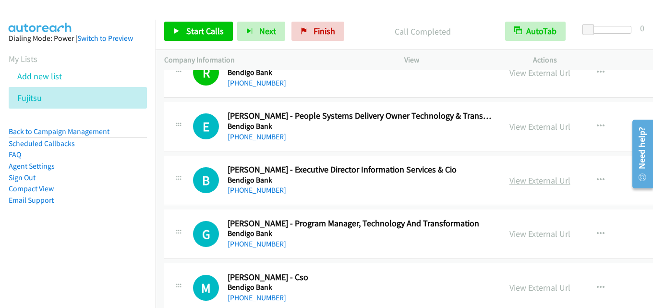
click at [509, 179] on link "View External Url" at bounding box center [539, 180] width 61 height 11
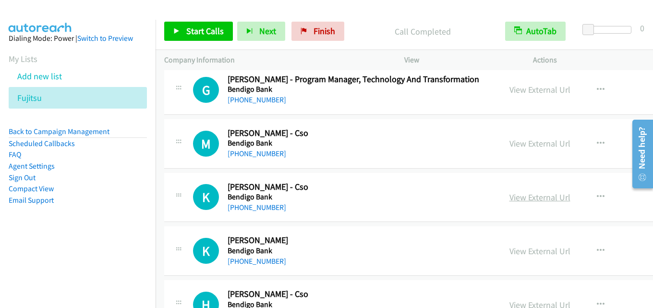
scroll to position [23298, 0]
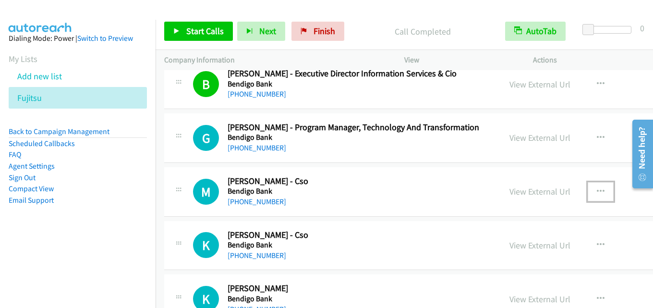
click at [596, 189] on icon "button" at bounding box center [600, 192] width 8 height 8
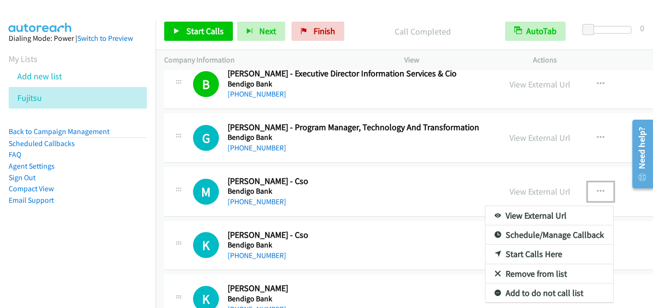
click at [497, 250] on link "Start Calls Here" at bounding box center [549, 253] width 128 height 19
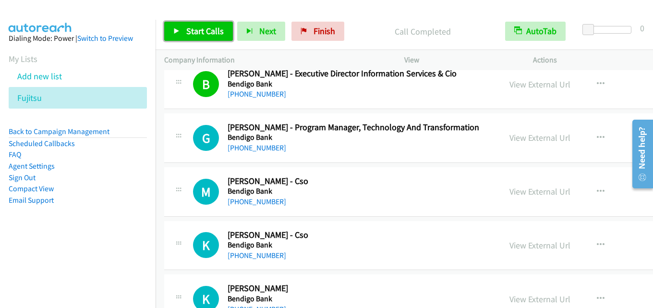
click at [206, 32] on span "Start Calls" at bounding box center [204, 30] width 37 height 11
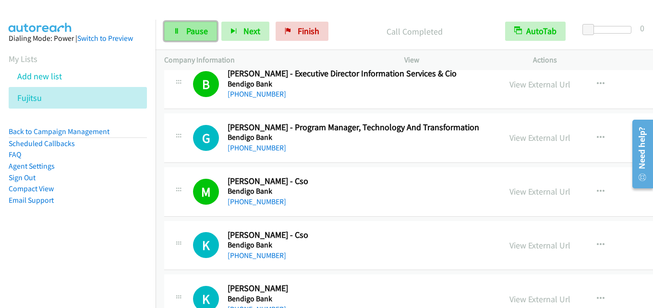
click at [198, 34] on span "Pause" at bounding box center [197, 30] width 22 height 11
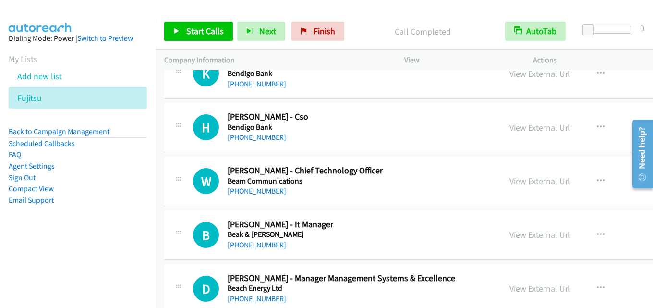
scroll to position [23538, 0]
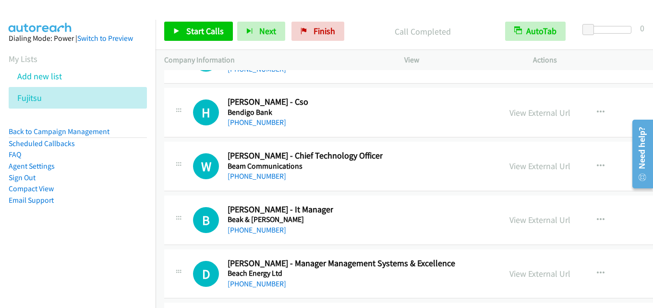
drag, startPoint x: 515, startPoint y: 163, endPoint x: 344, endPoint y: 185, distance: 172.7
click at [509, 165] on link "View External Url" at bounding box center [539, 165] width 61 height 11
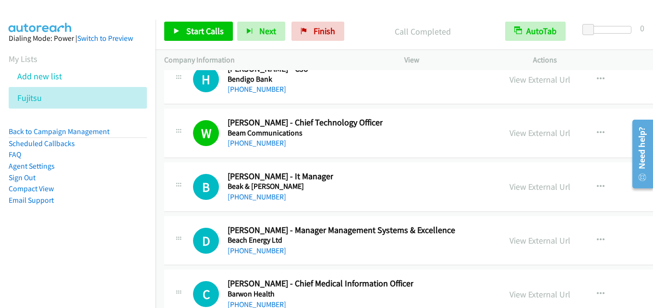
scroll to position [23586, 0]
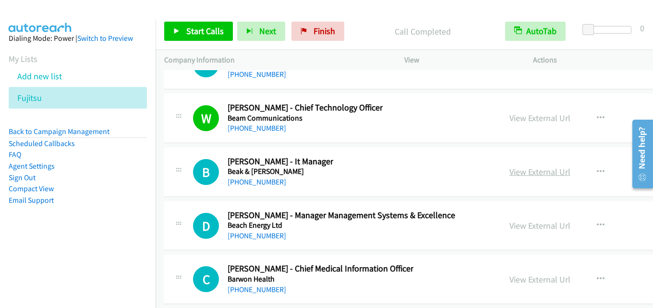
click at [524, 168] on link "View External Url" at bounding box center [539, 171] width 61 height 11
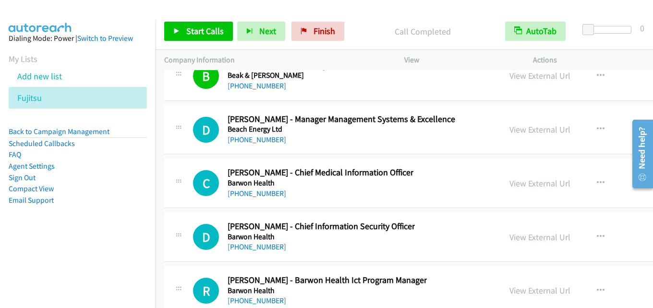
scroll to position [23730, 0]
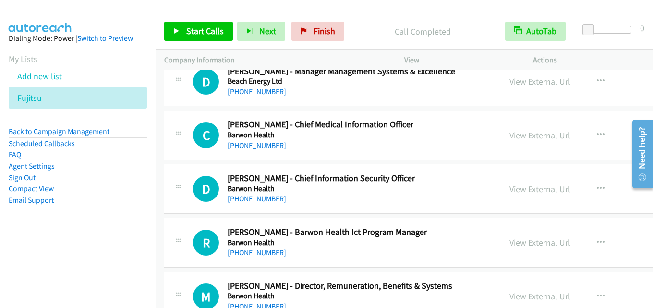
click at [511, 188] on link "View External Url" at bounding box center [539, 188] width 61 height 11
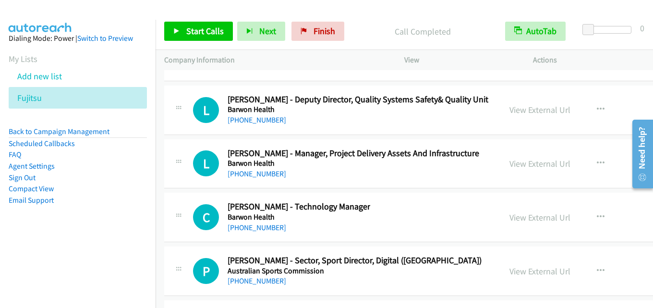
scroll to position [24018, 0]
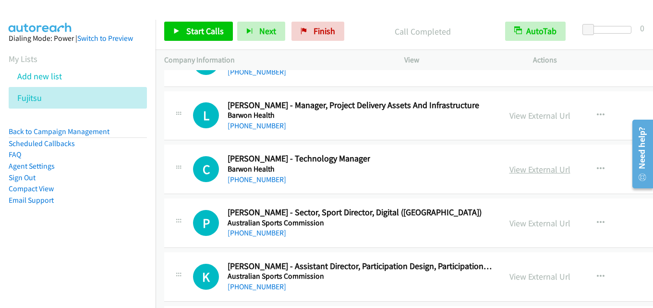
click at [509, 164] on link "View External Url" at bounding box center [539, 169] width 61 height 11
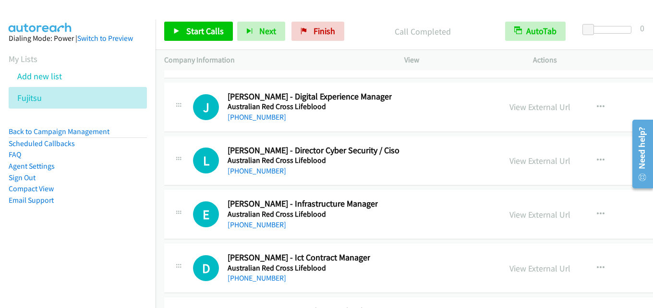
scroll to position [24258, 0]
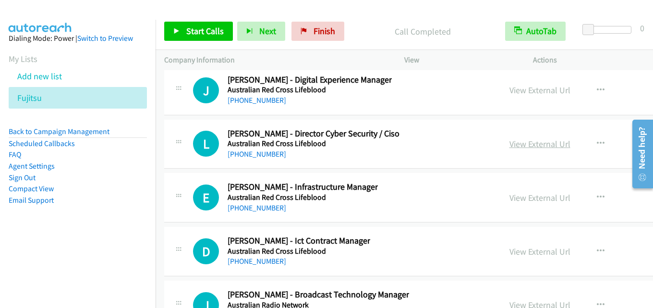
click at [509, 146] on link "View External Url" at bounding box center [539, 143] width 61 height 11
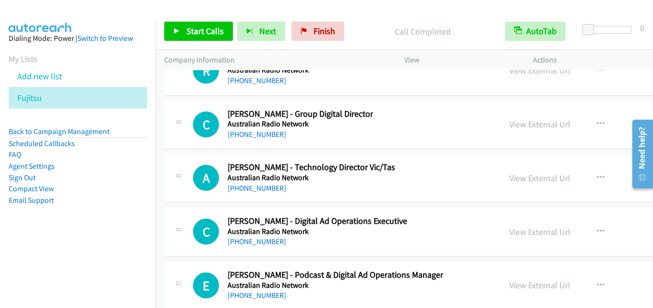
scroll to position [24594, 0]
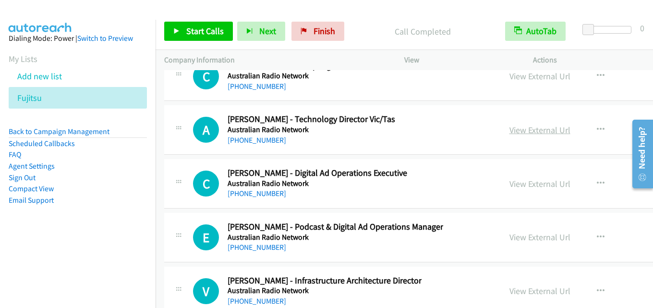
click at [509, 130] on link "View External Url" at bounding box center [539, 129] width 61 height 11
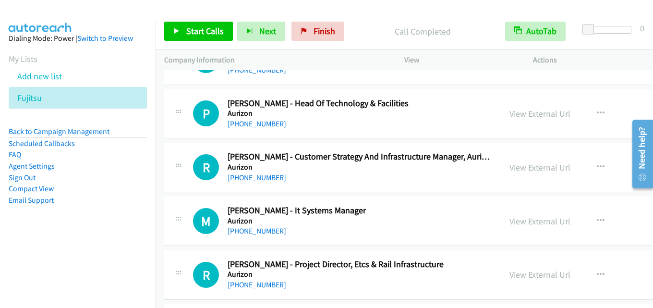
scroll to position [24882, 0]
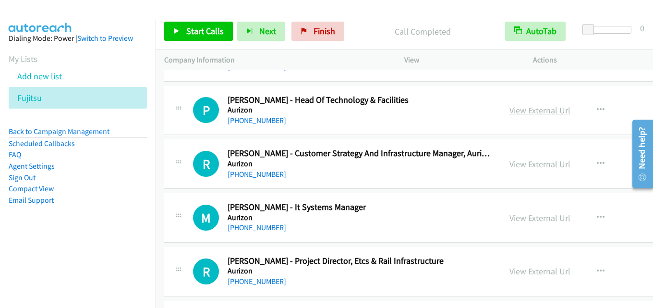
click at [509, 109] on link "View External Url" at bounding box center [539, 110] width 61 height 11
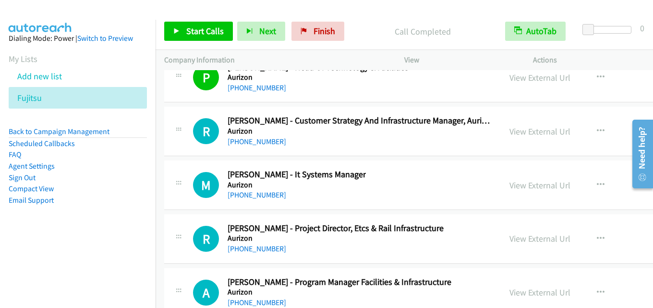
scroll to position [24930, 0]
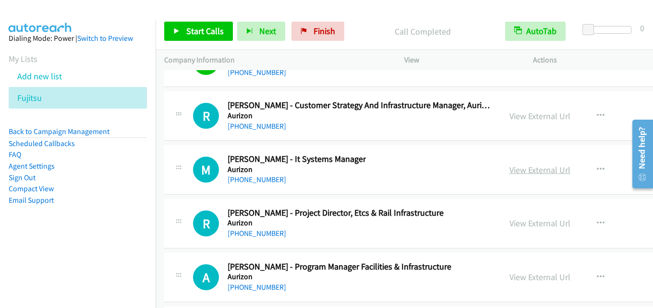
click at [509, 171] on link "View External Url" at bounding box center [539, 169] width 61 height 11
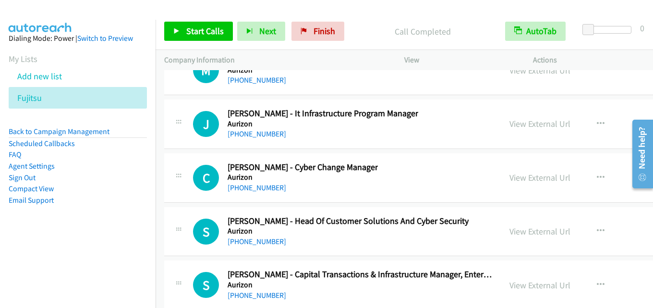
scroll to position [25314, 0]
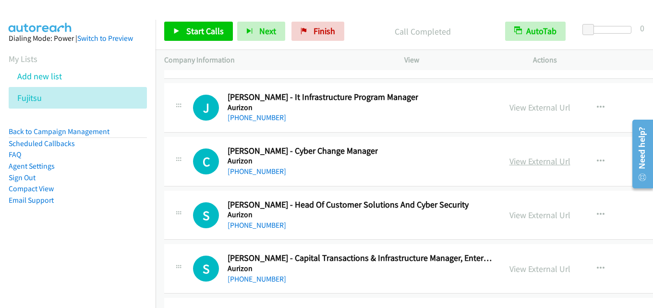
click at [509, 162] on link "View External Url" at bounding box center [539, 160] width 61 height 11
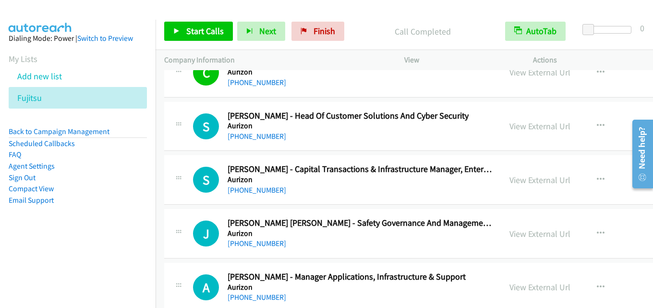
scroll to position [25410, 0]
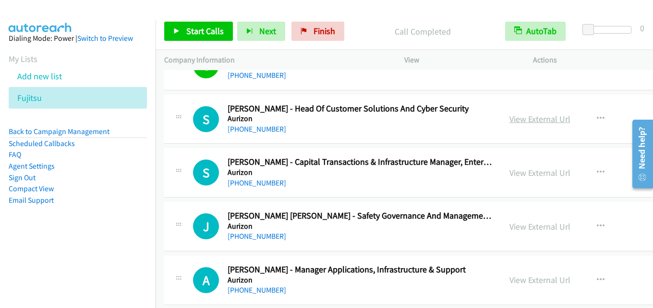
click at [509, 116] on link "View External Url" at bounding box center [539, 118] width 61 height 11
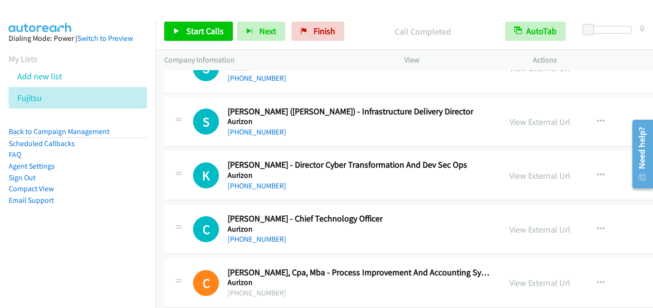
scroll to position [25746, 0]
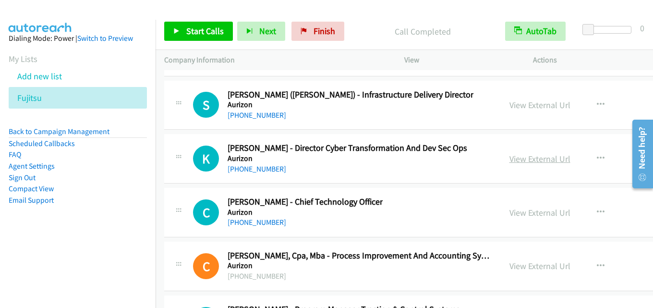
click at [509, 162] on link "View External Url" at bounding box center [539, 158] width 61 height 11
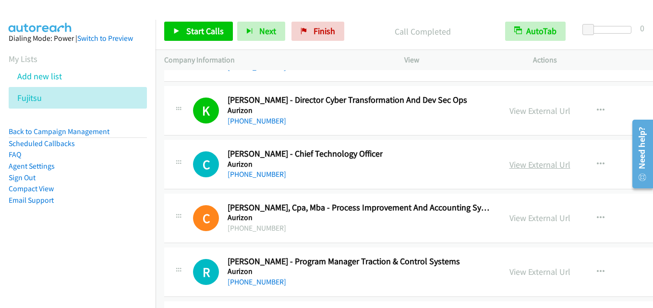
click at [509, 162] on link "View External Url" at bounding box center [539, 164] width 61 height 11
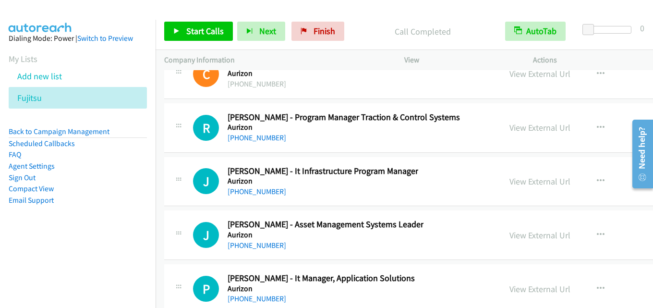
scroll to position [25985, 0]
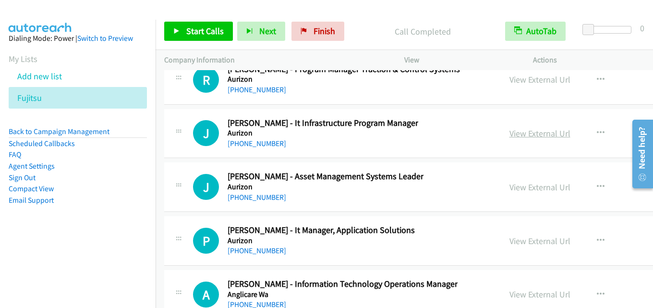
click at [509, 136] on link "View External Url" at bounding box center [539, 133] width 61 height 11
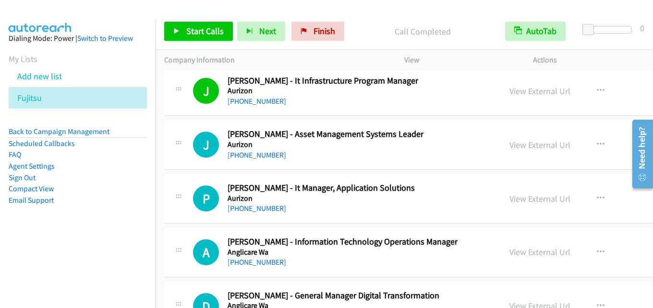
scroll to position [26033, 0]
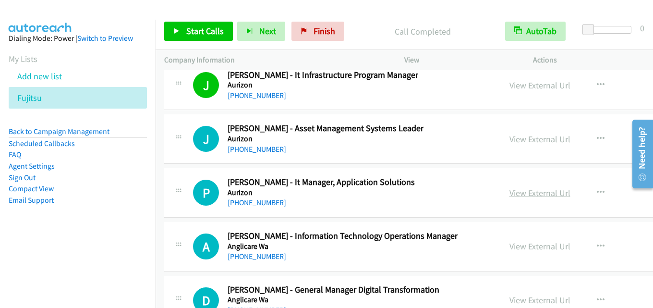
click at [518, 193] on link "View External Url" at bounding box center [539, 192] width 61 height 11
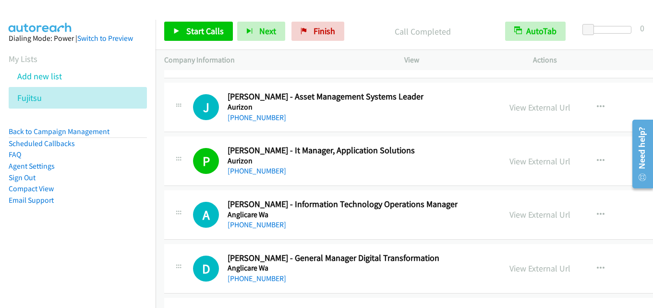
scroll to position [26081, 0]
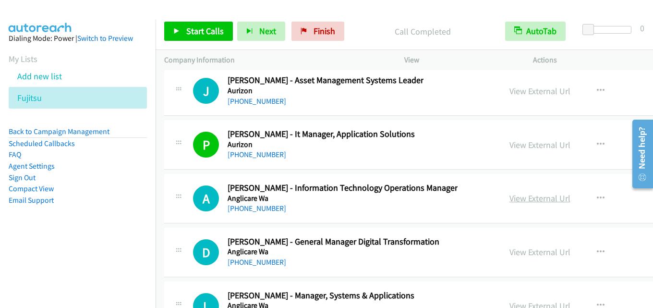
click at [509, 198] on link "View External Url" at bounding box center [539, 197] width 61 height 11
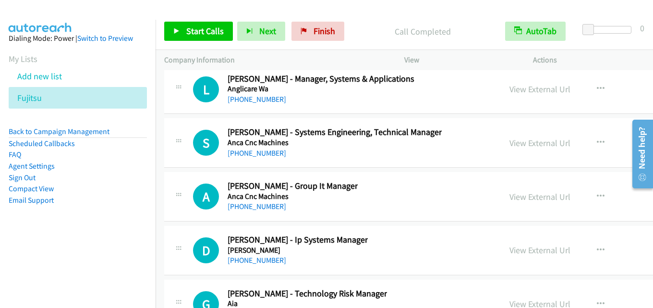
scroll to position [26321, 0]
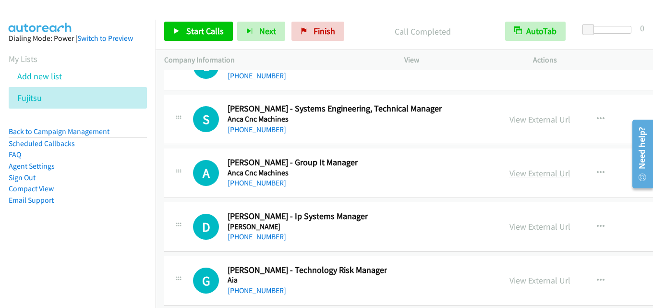
click at [509, 170] on link "View External Url" at bounding box center [539, 172] width 61 height 11
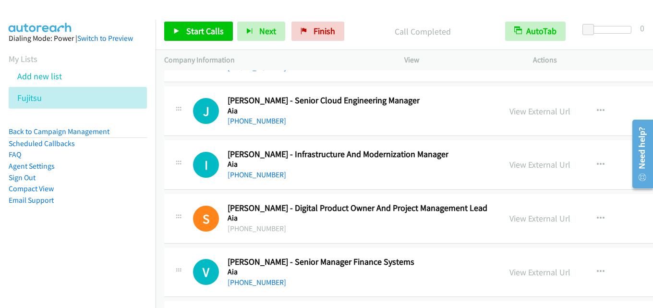
scroll to position [26657, 0]
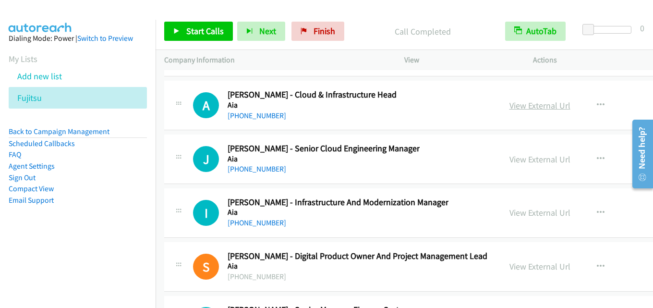
click at [524, 107] on link "View External Url" at bounding box center [539, 105] width 61 height 11
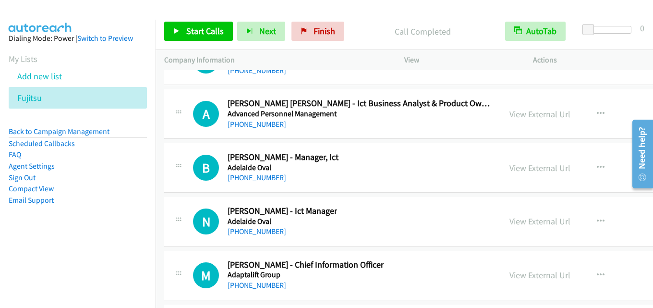
scroll to position [27233, 0]
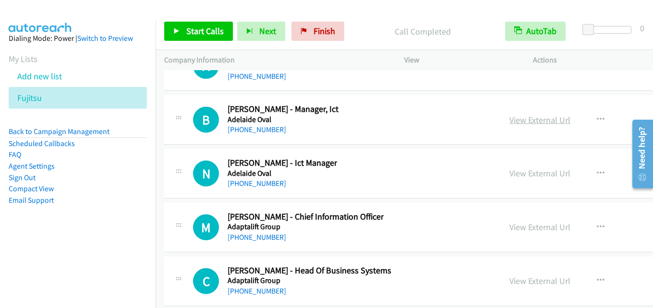
click at [518, 119] on link "View External Url" at bounding box center [539, 119] width 61 height 11
click at [509, 175] on link "View External Url" at bounding box center [539, 172] width 61 height 11
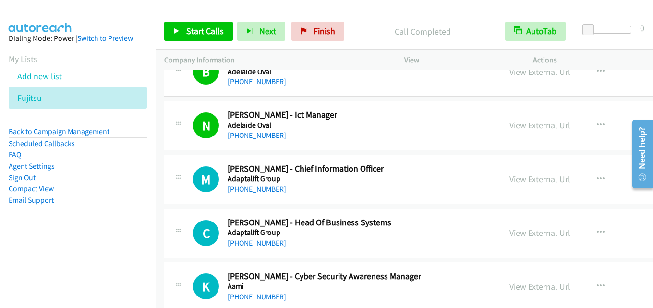
click at [509, 181] on link "View External Url" at bounding box center [539, 178] width 61 height 11
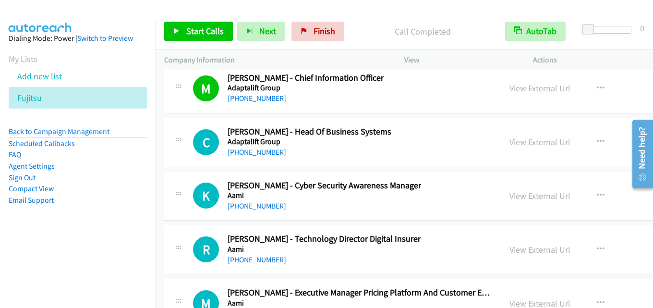
scroll to position [27377, 0]
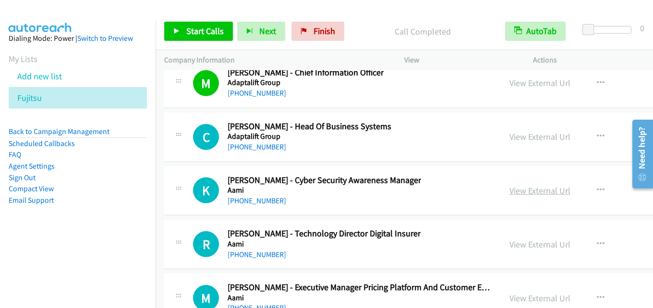
click at [509, 187] on link "View External Url" at bounding box center [539, 190] width 61 height 11
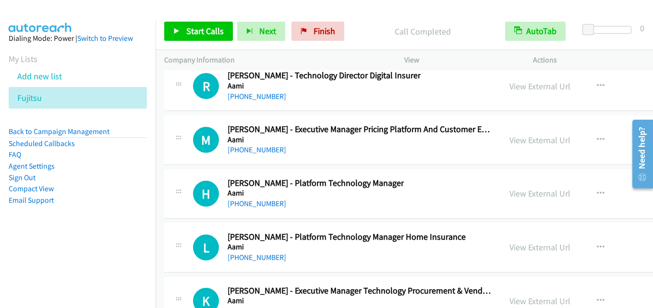
scroll to position [27567, 0]
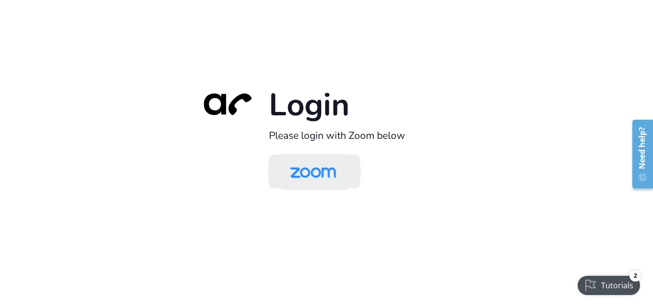
click at [324, 169] on img at bounding box center [313, 171] width 66 height 31
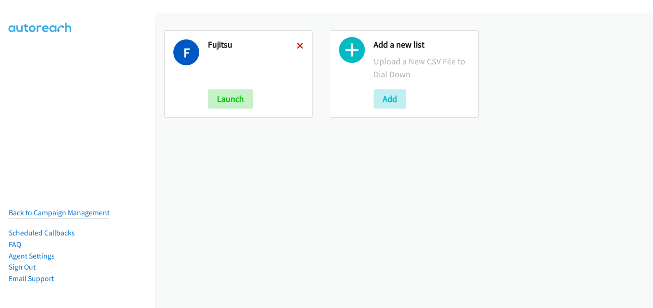
click at [297, 43] on icon at bounding box center [300, 46] width 7 height 7
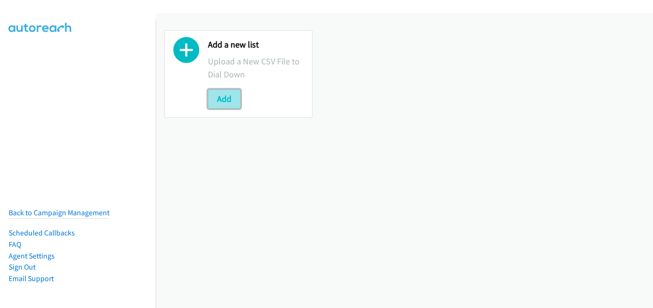
click at [230, 97] on button "Add" at bounding box center [224, 98] width 33 height 19
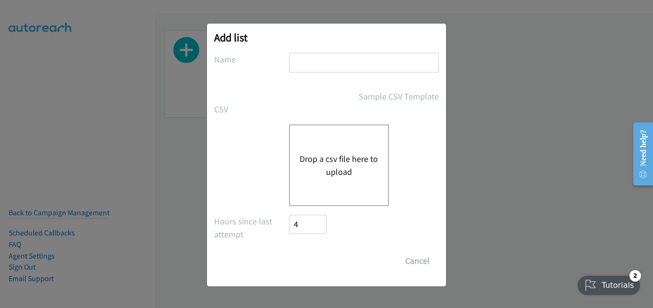
click at [369, 58] on input "text" at bounding box center [364, 63] width 150 height 20
type input "fujitsu"
click at [348, 142] on div "Drop a csv file here to upload" at bounding box center [339, 165] width 100 height 82
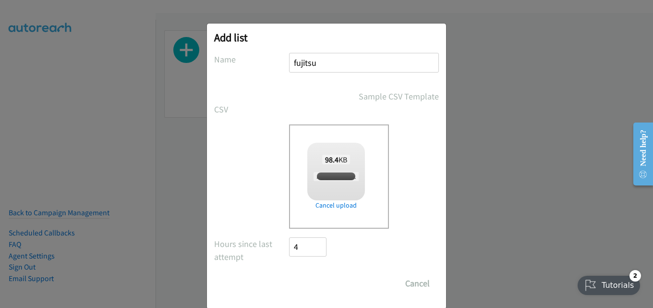
checkbox input "true"
click at [303, 280] on input "Save List" at bounding box center [314, 283] width 50 height 19
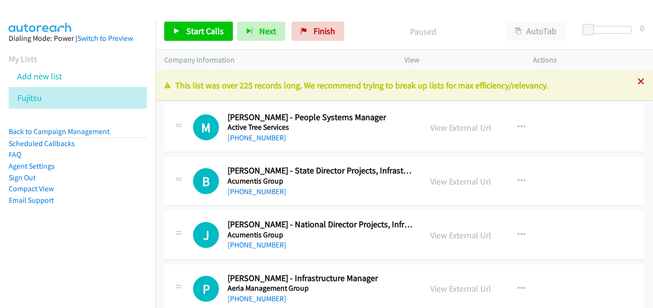
click at [634, 79] on div "[PHONE_NUMBER] Call failed - Please reload the list and try again This list was…" at bounding box center [403, 189] width 497 height 238
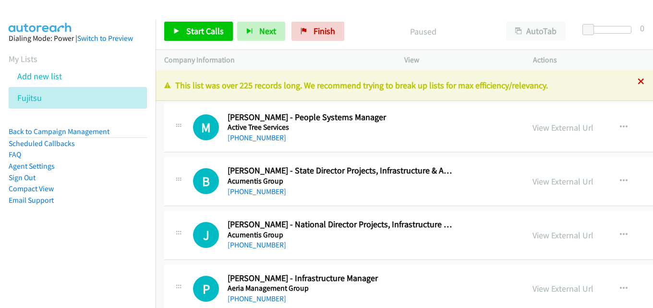
click at [637, 81] on icon at bounding box center [640, 82] width 7 height 7
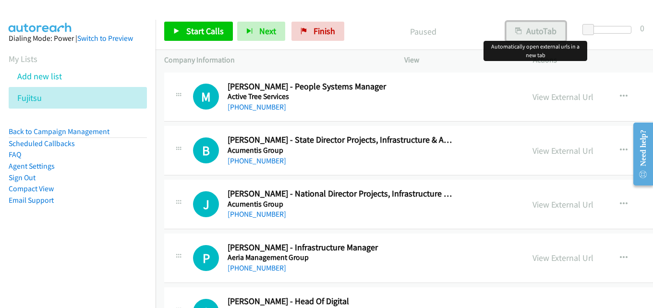
click at [532, 28] on button "AutoTab" at bounding box center [536, 31] width 60 height 19
click at [449, 28] on p "Paused" at bounding box center [422, 31] width 131 height 13
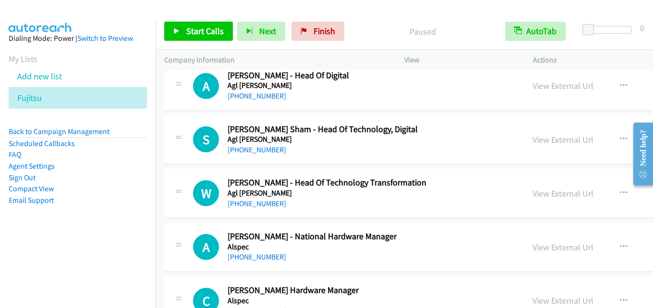
scroll to position [240, 0]
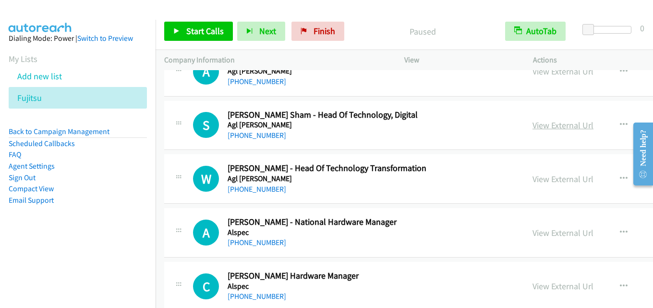
click at [532, 128] on link "View External Url" at bounding box center [562, 124] width 61 height 11
click at [532, 176] on link "View External Url" at bounding box center [562, 178] width 61 height 11
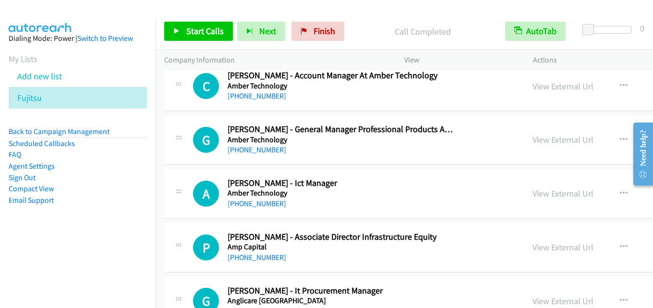
scroll to position [672, 0]
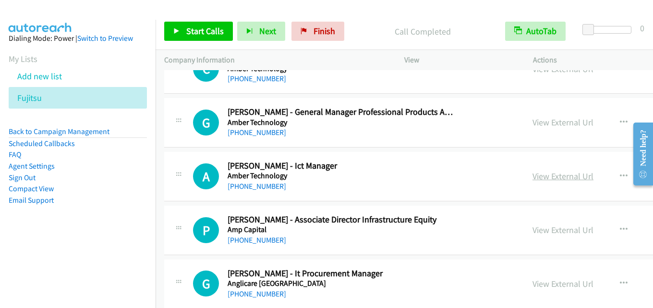
click at [532, 174] on link "View External Url" at bounding box center [562, 175] width 61 height 11
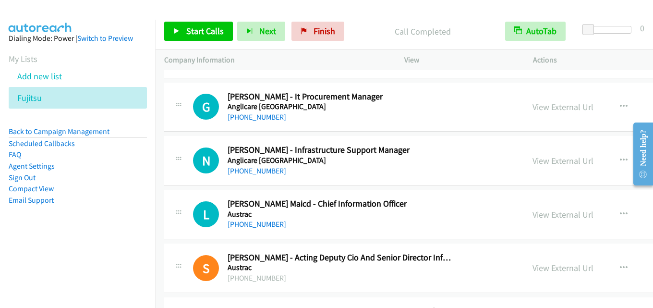
scroll to position [864, 0]
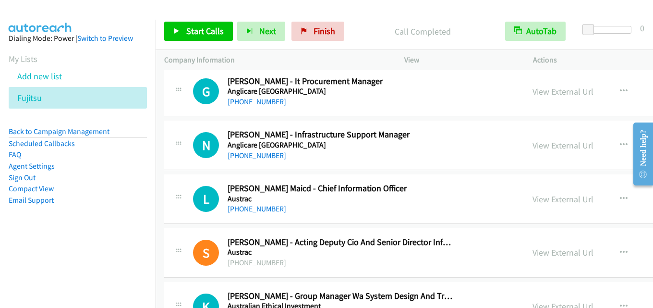
click at [532, 198] on link "View External Url" at bounding box center [562, 198] width 61 height 11
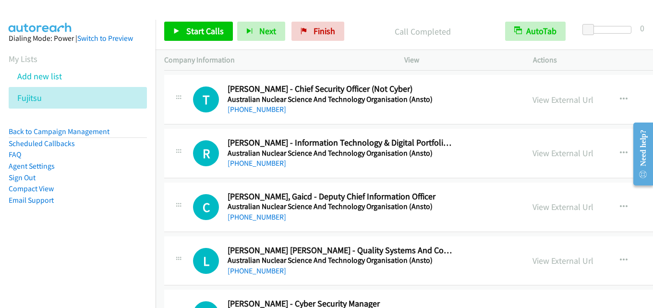
scroll to position [1248, 0]
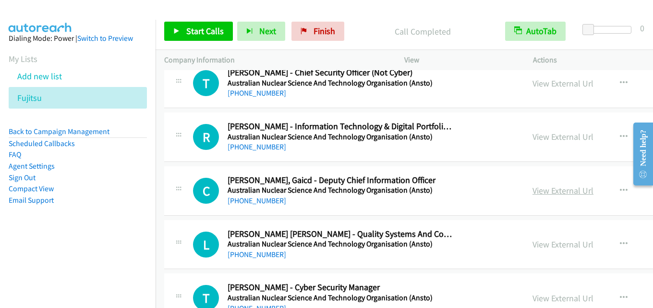
click at [532, 195] on link "View External Url" at bounding box center [562, 190] width 61 height 11
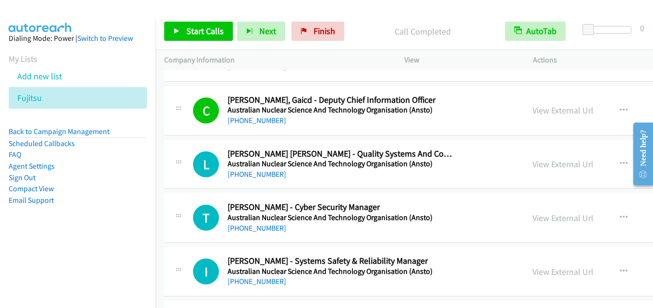
scroll to position [1344, 0]
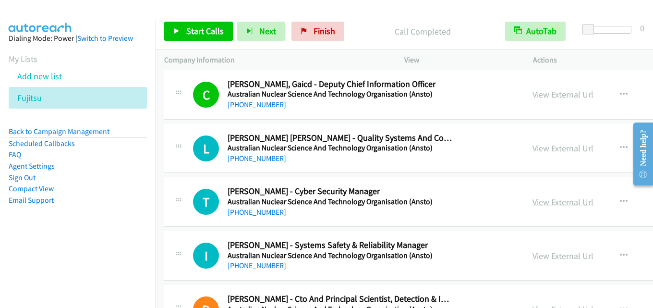
click at [532, 196] on link "View External Url" at bounding box center [562, 201] width 61 height 11
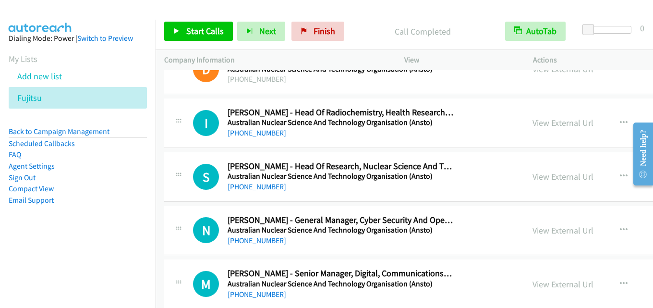
scroll to position [1631, 0]
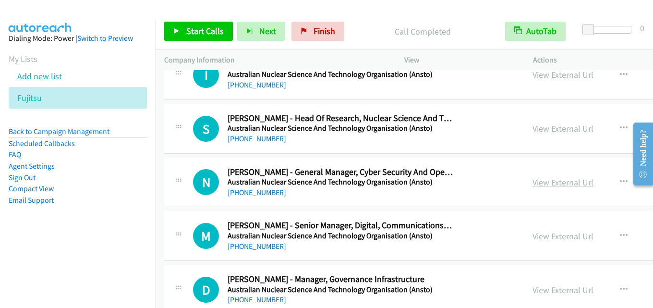
click at [532, 184] on link "View External Url" at bounding box center [562, 182] width 61 height 11
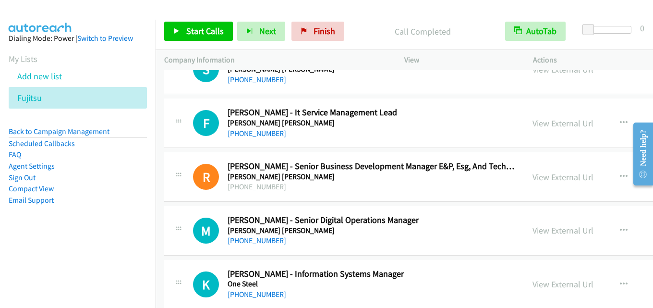
scroll to position [23597, 0]
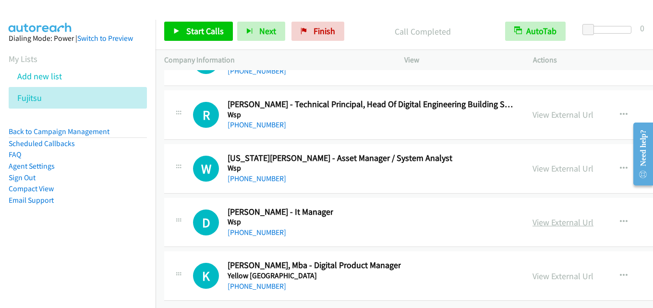
click at [532, 216] on link "View External Url" at bounding box center [562, 221] width 61 height 11
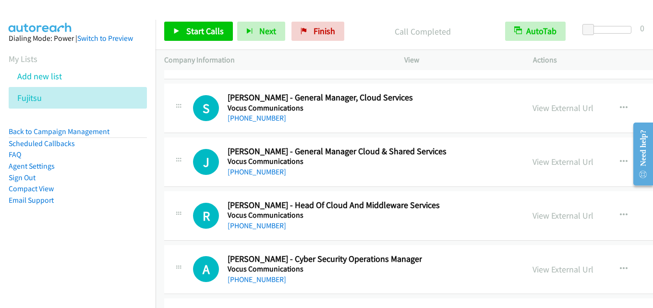
scroll to position [21207, 0]
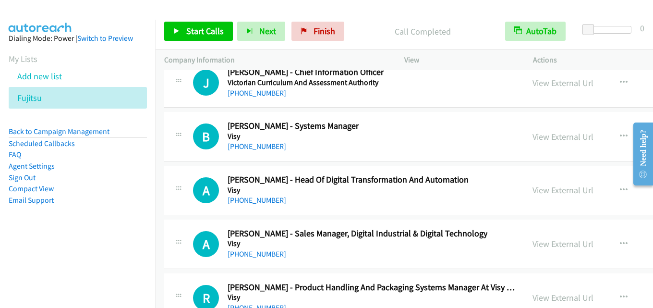
drag, startPoint x: 648, startPoint y: 272, endPoint x: 16, endPoint y: 68, distance: 664.7
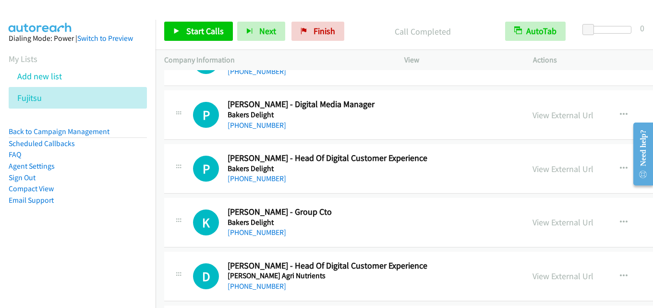
scroll to position [2927, 0]
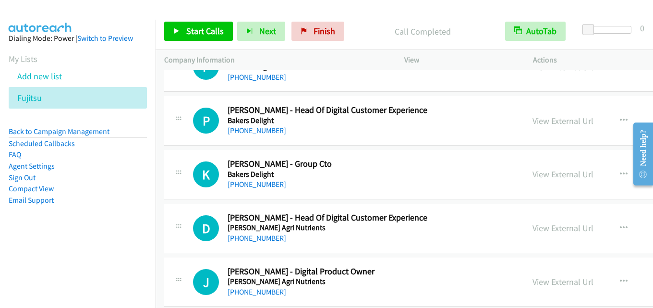
click at [532, 176] on link "View External Url" at bounding box center [562, 173] width 61 height 11
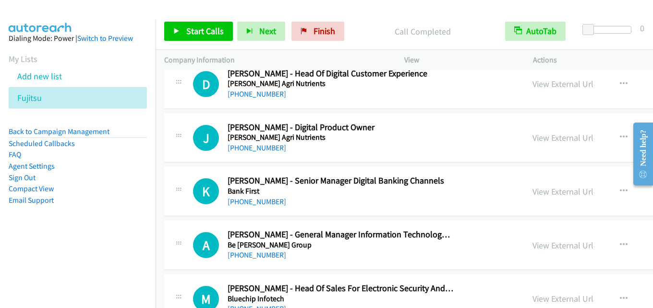
scroll to position [3119, 0]
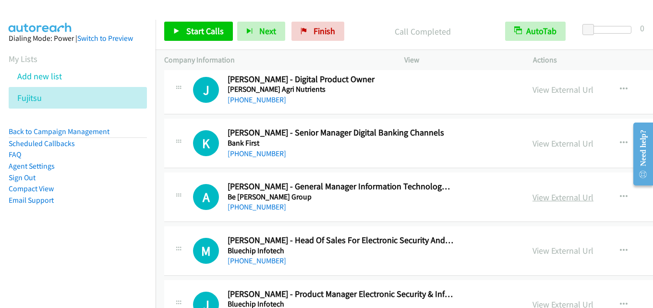
click at [532, 192] on link "View External Url" at bounding box center [562, 196] width 61 height 11
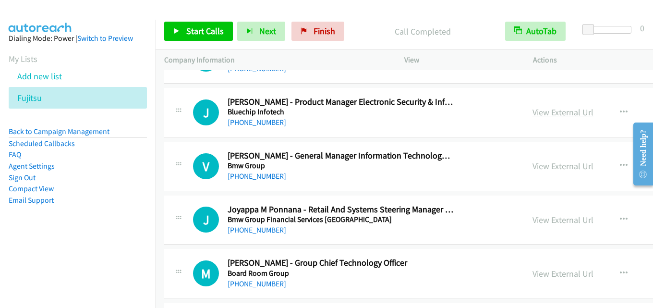
scroll to position [3359, 0]
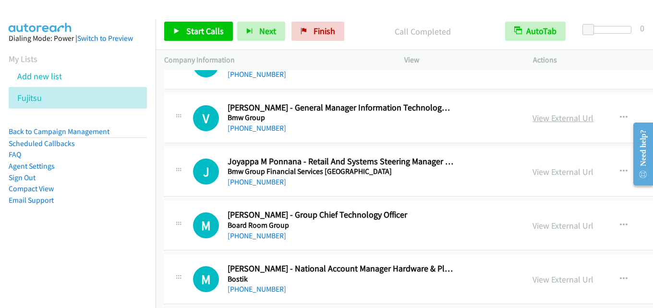
click at [532, 115] on link "View External Url" at bounding box center [562, 117] width 61 height 11
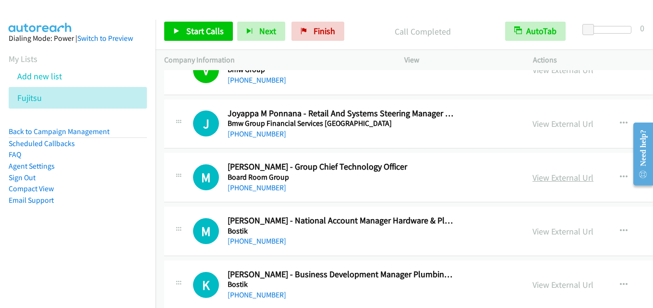
click at [532, 172] on link "View External Url" at bounding box center [562, 177] width 61 height 11
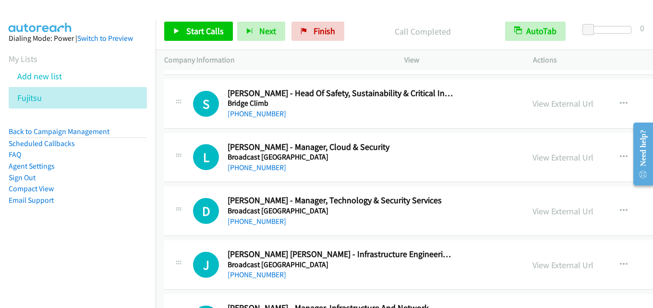
scroll to position [3647, 0]
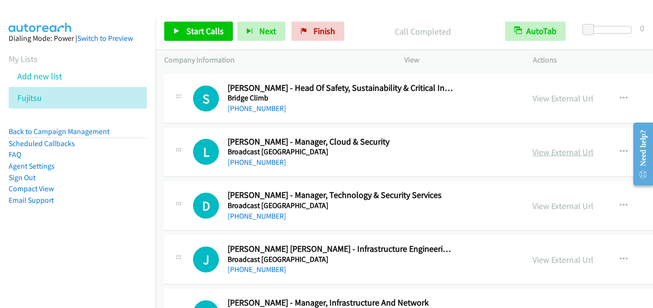
click at [532, 153] on link "View External Url" at bounding box center [562, 151] width 61 height 11
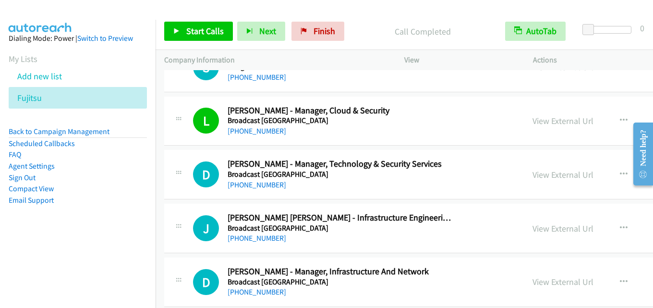
scroll to position [3695, 0]
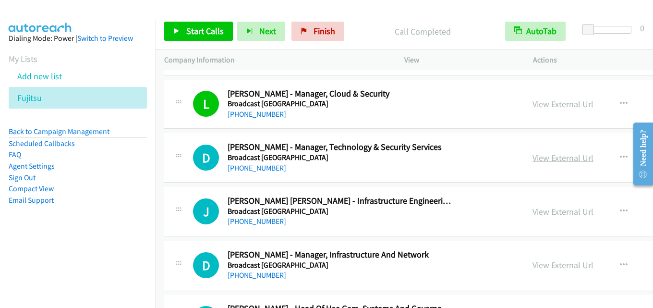
click at [532, 154] on link "View External Url" at bounding box center [562, 157] width 61 height 11
